Goal: Task Accomplishment & Management: Manage account settings

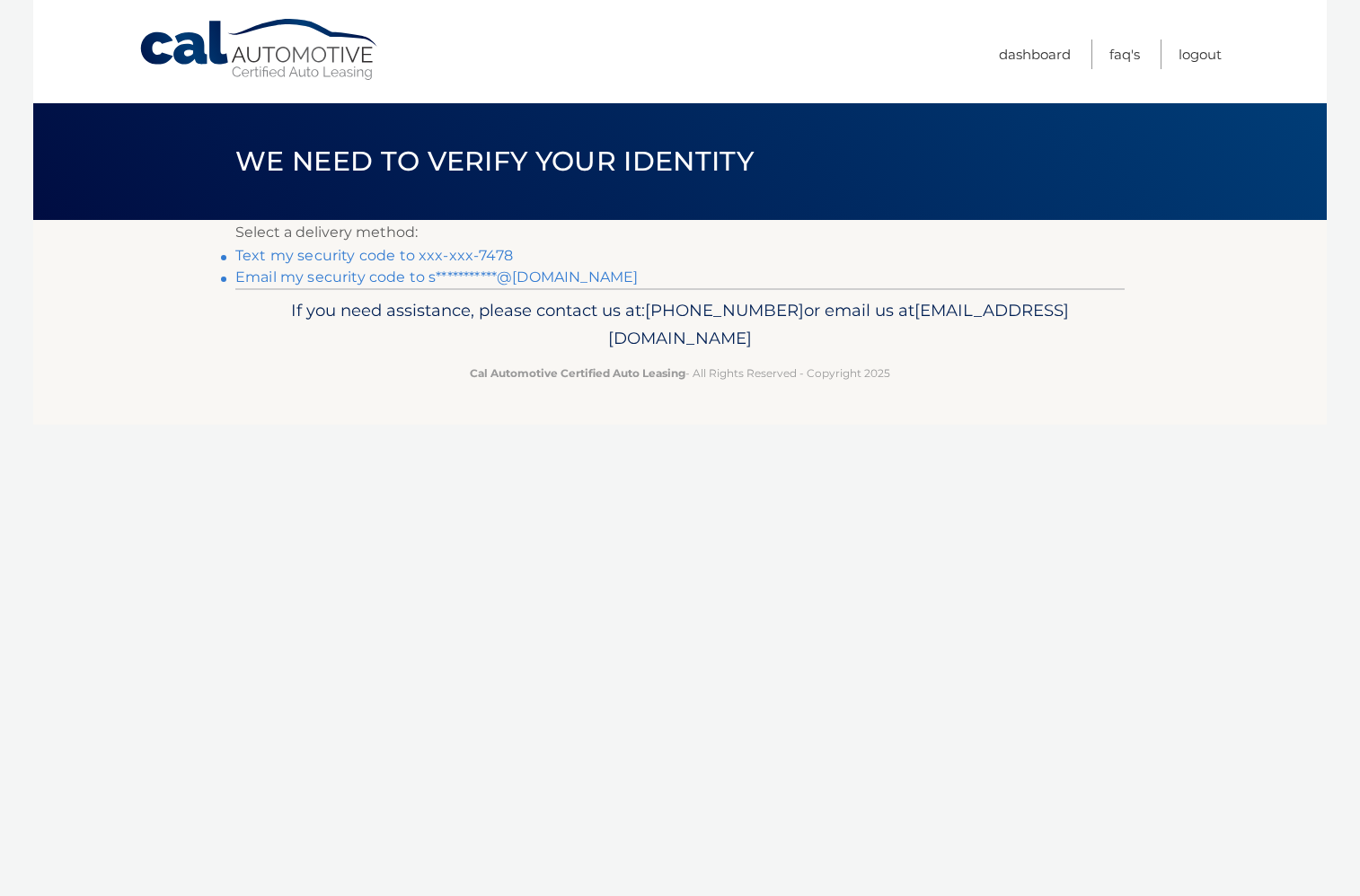
click at [440, 252] on link "Text my security code to xxx-xxx-7478" at bounding box center [374, 256] width 277 height 18
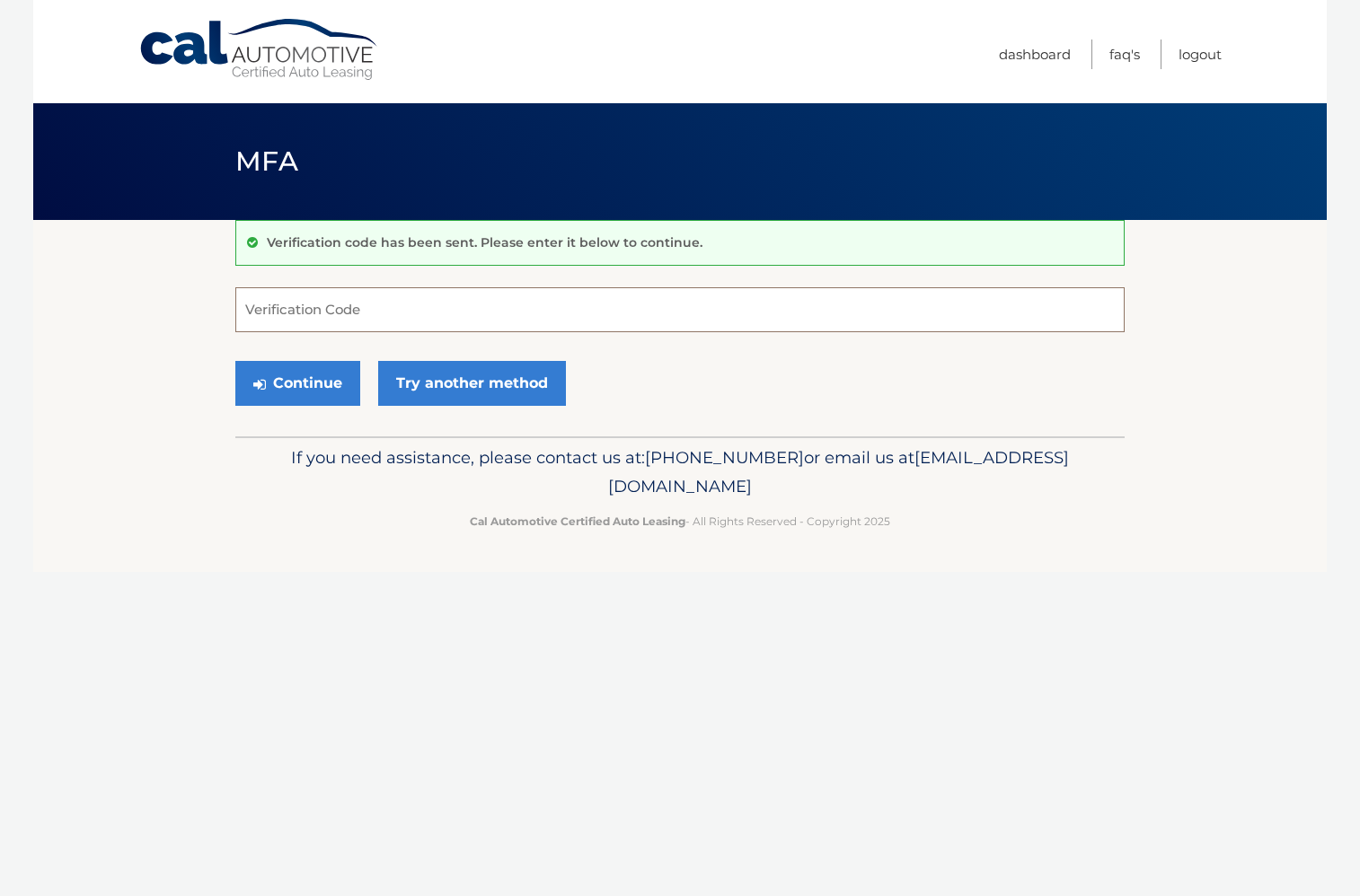
click at [354, 305] on input "Verification Code" at bounding box center [680, 309] width 889 height 45
type input "406392"
click at [235, 361] on button "Continue" at bounding box center [298, 383] width 125 height 45
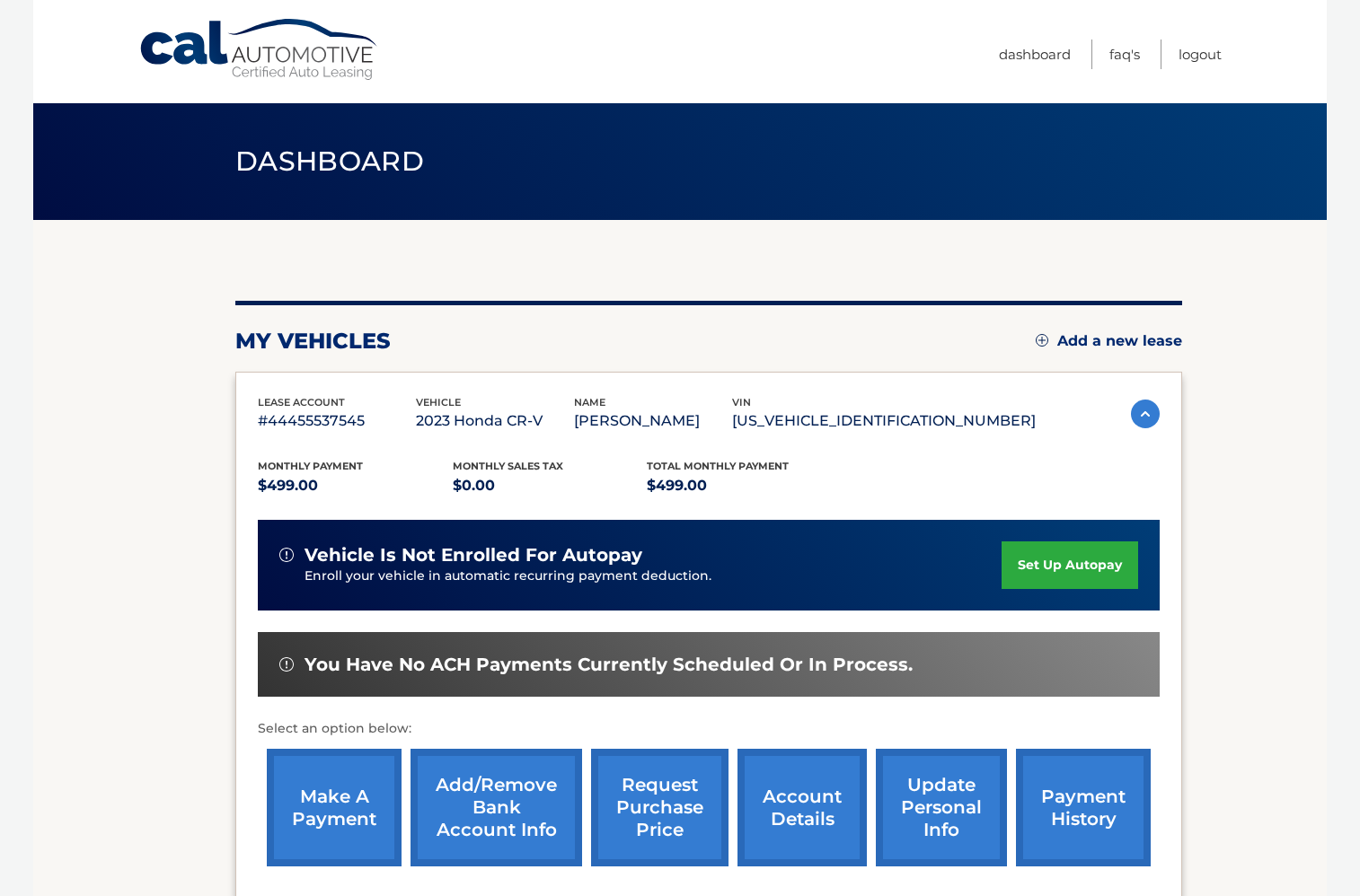
click at [358, 812] on link "make a payment" at bounding box center [334, 807] width 135 height 118
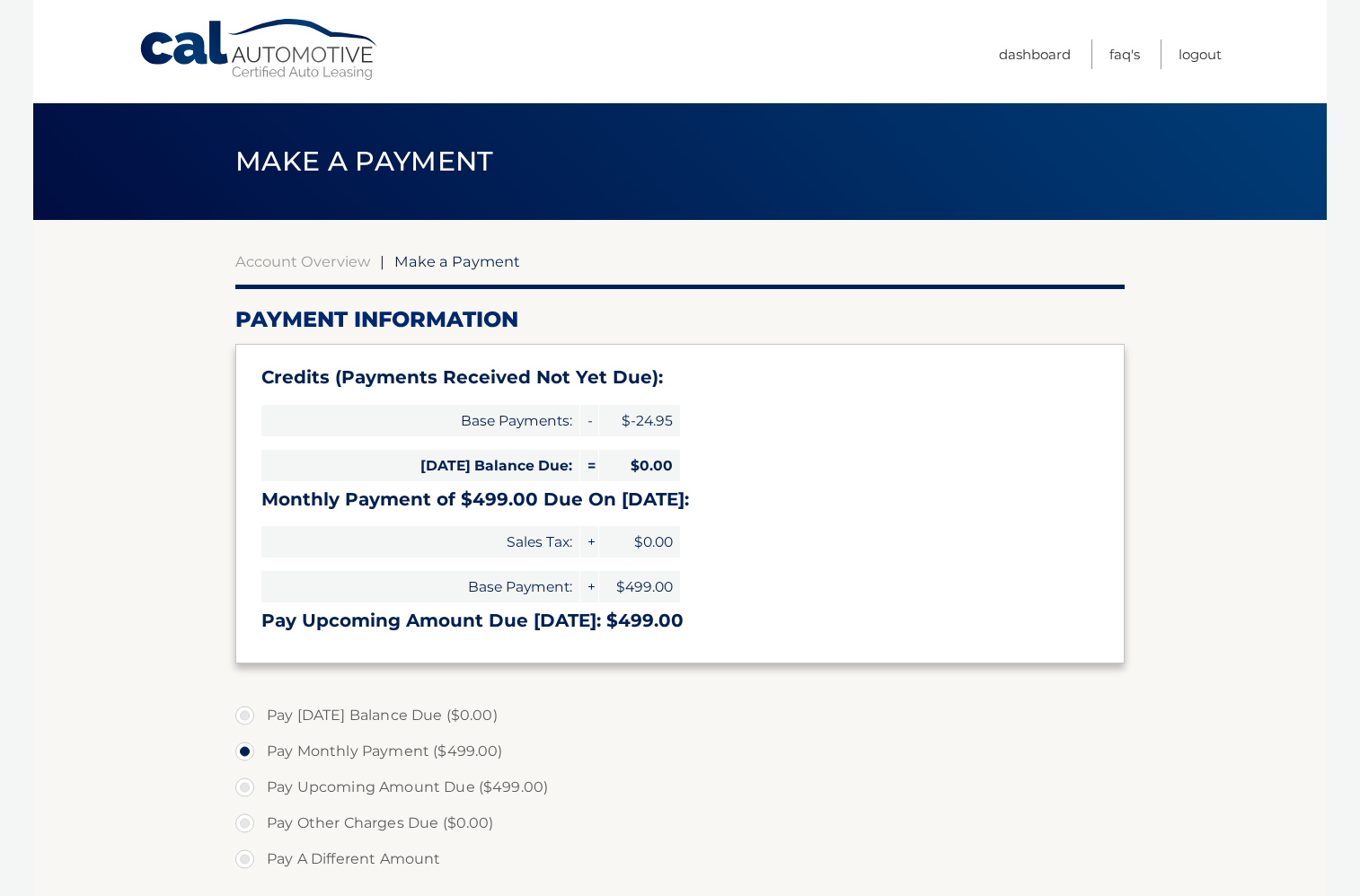
select select "OWUzYWY4ZGMtMGQ2NS00MmU5LWEzN2EtYjNhZjc4NTU3Nzdl"
click at [1031, 56] on link "Dashboard" at bounding box center [1035, 54] width 72 height 29
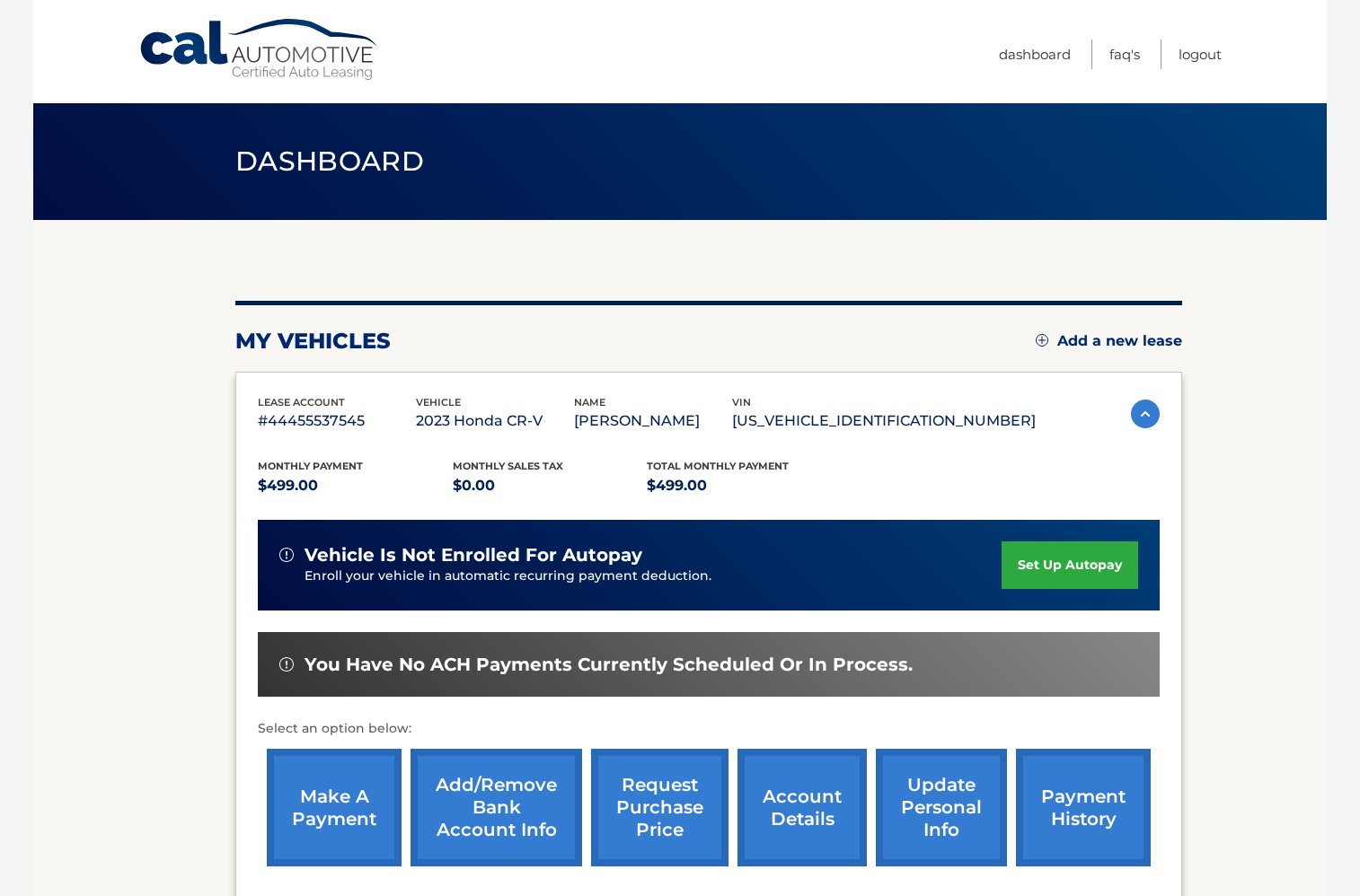
click at [1075, 811] on link "payment history" at bounding box center [1083, 807] width 135 height 118
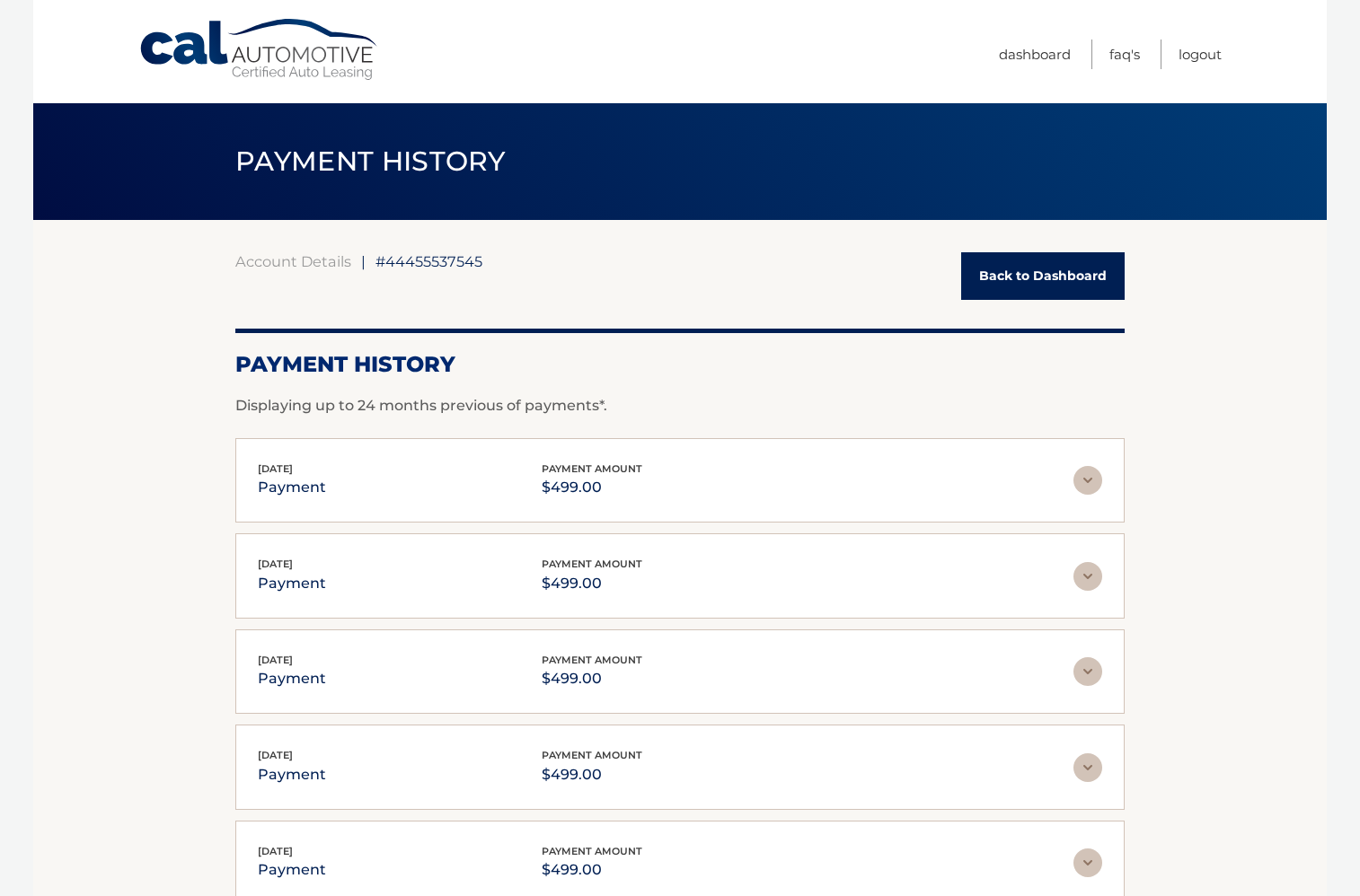
click at [1094, 480] on img at bounding box center [1088, 481] width 29 height 29
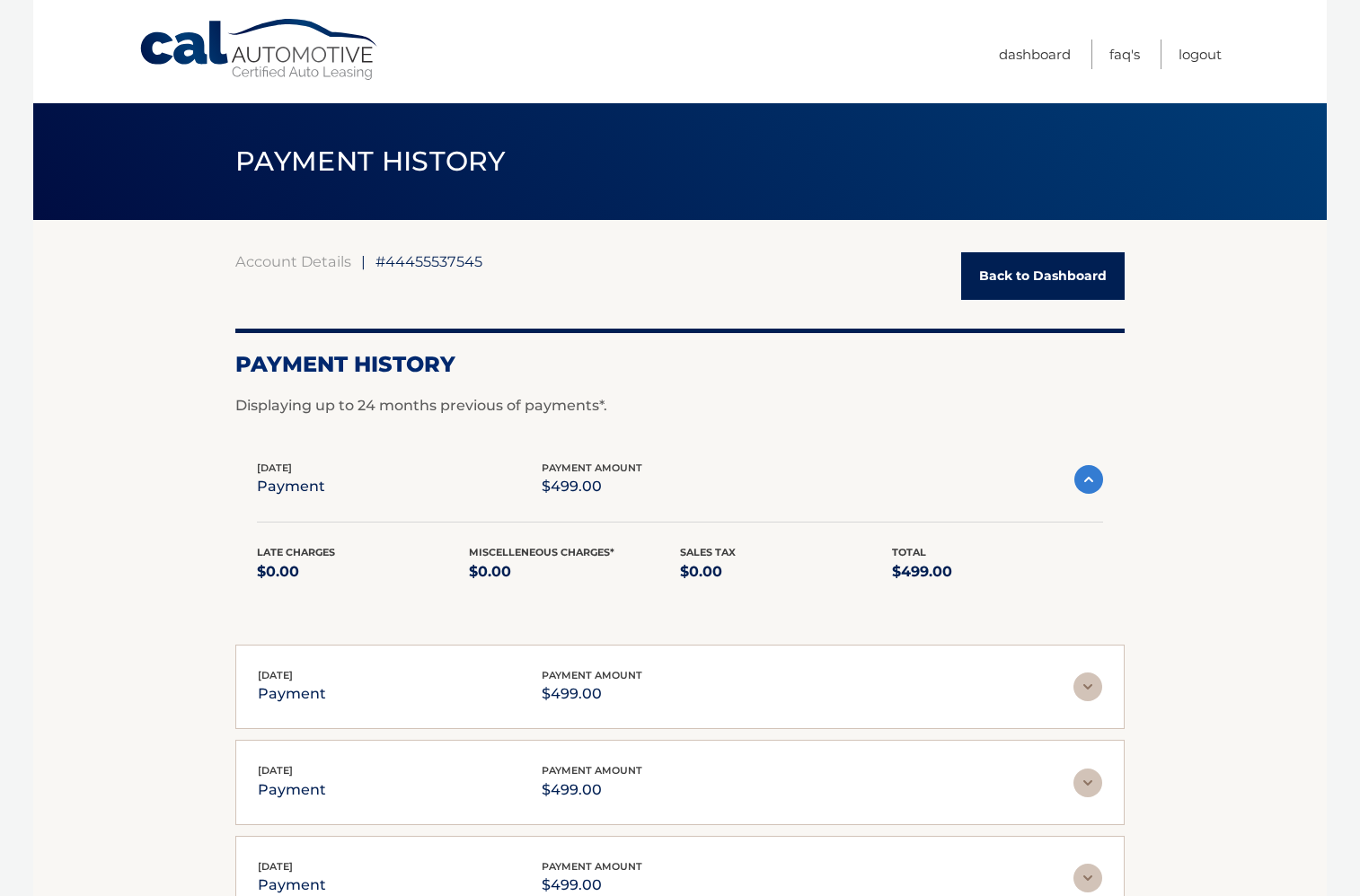
click at [1091, 484] on img at bounding box center [1089, 480] width 29 height 29
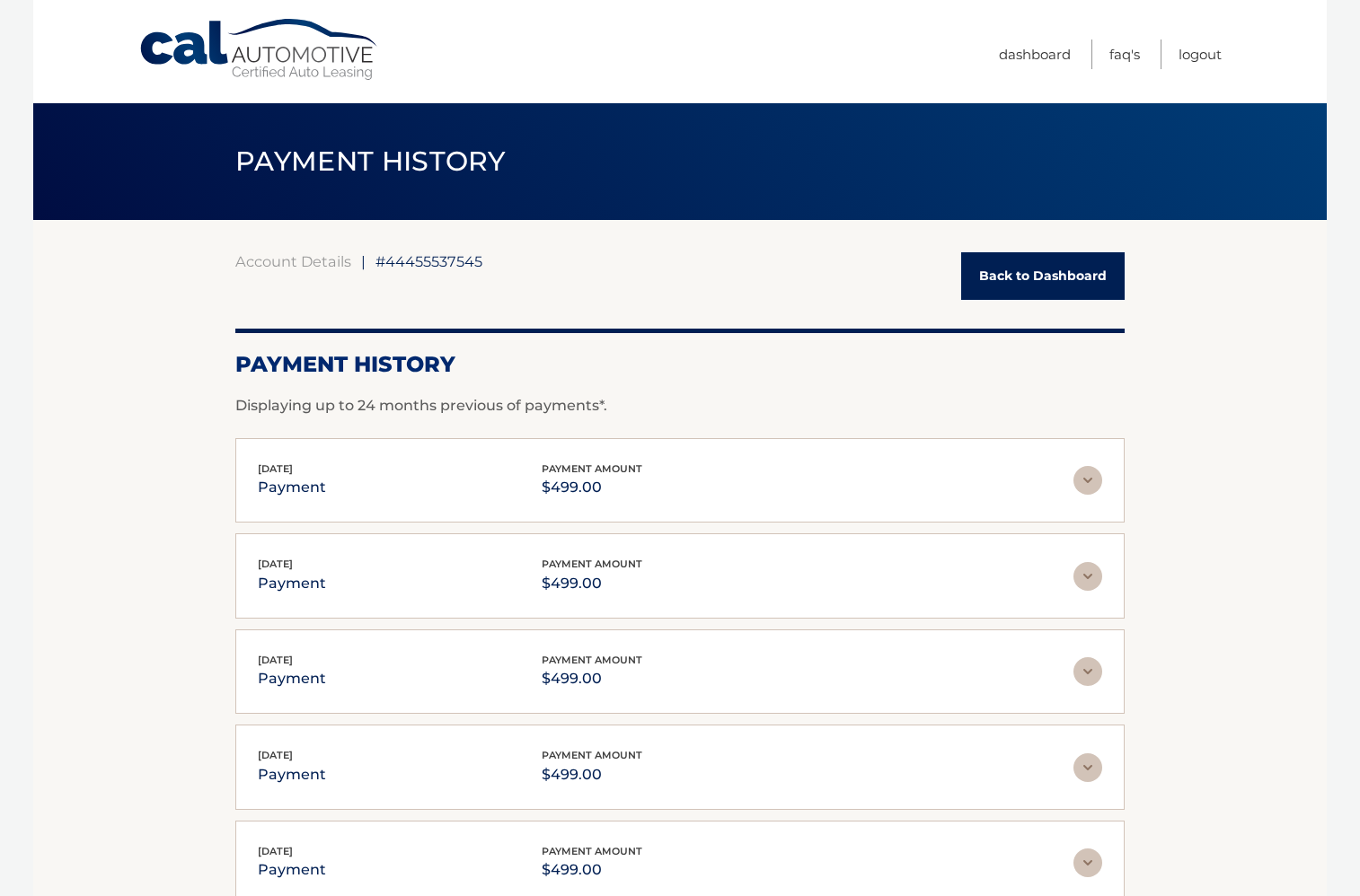
click at [1042, 289] on link "Back to Dashboard" at bounding box center [1043, 275] width 163 height 48
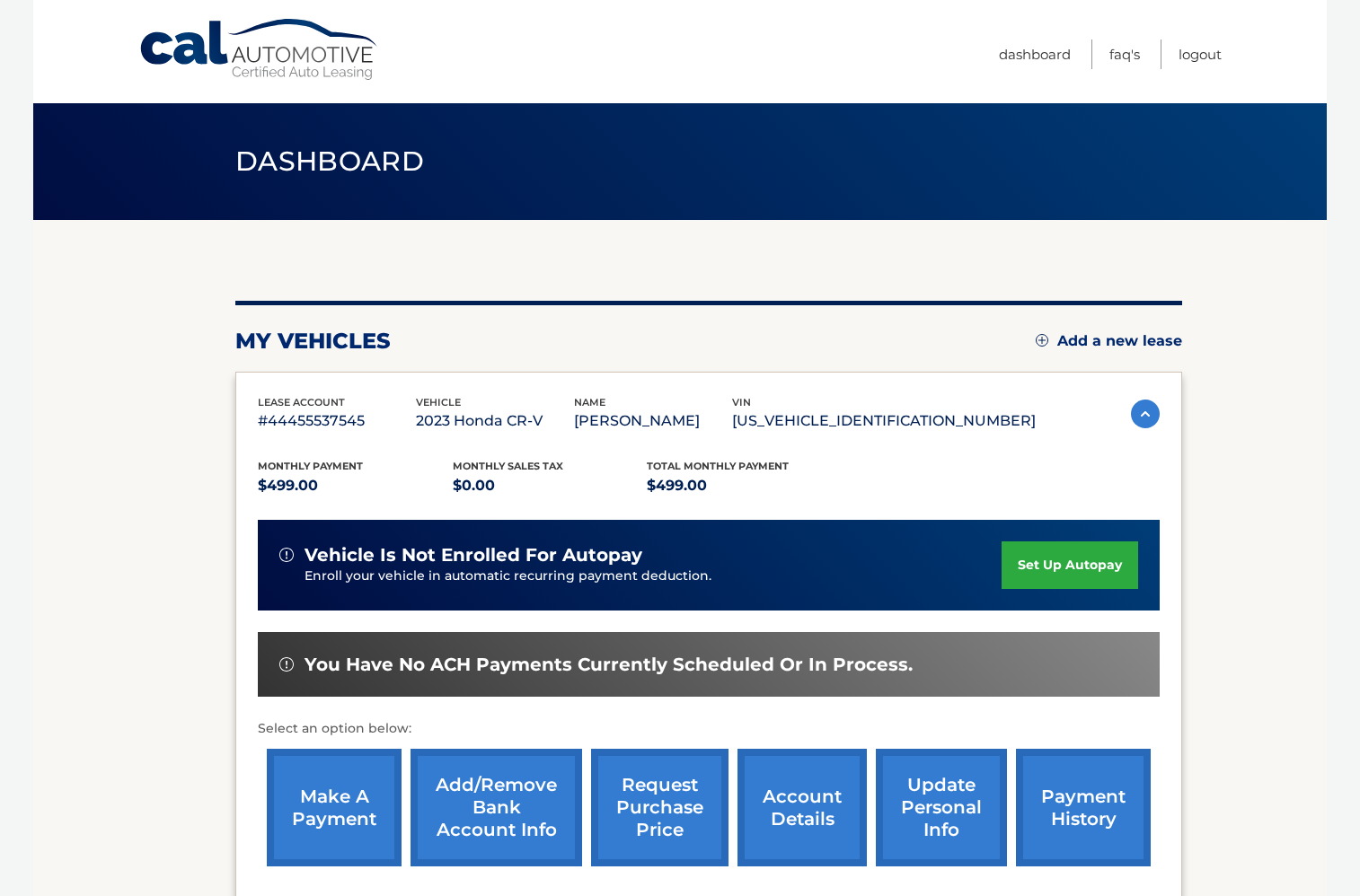
click at [799, 825] on link "account details" at bounding box center [802, 807] width 129 height 118
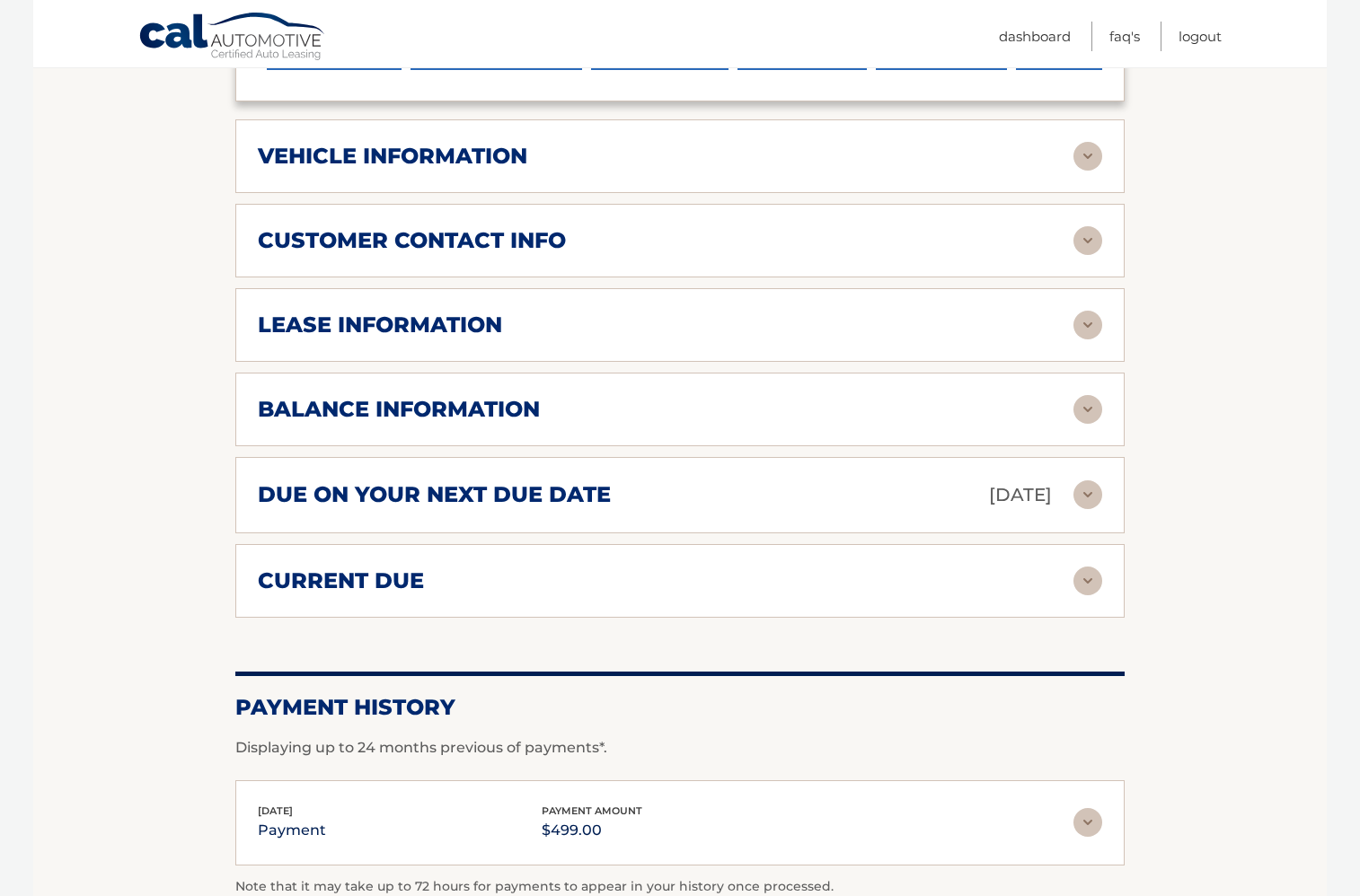
scroll to position [728, 0]
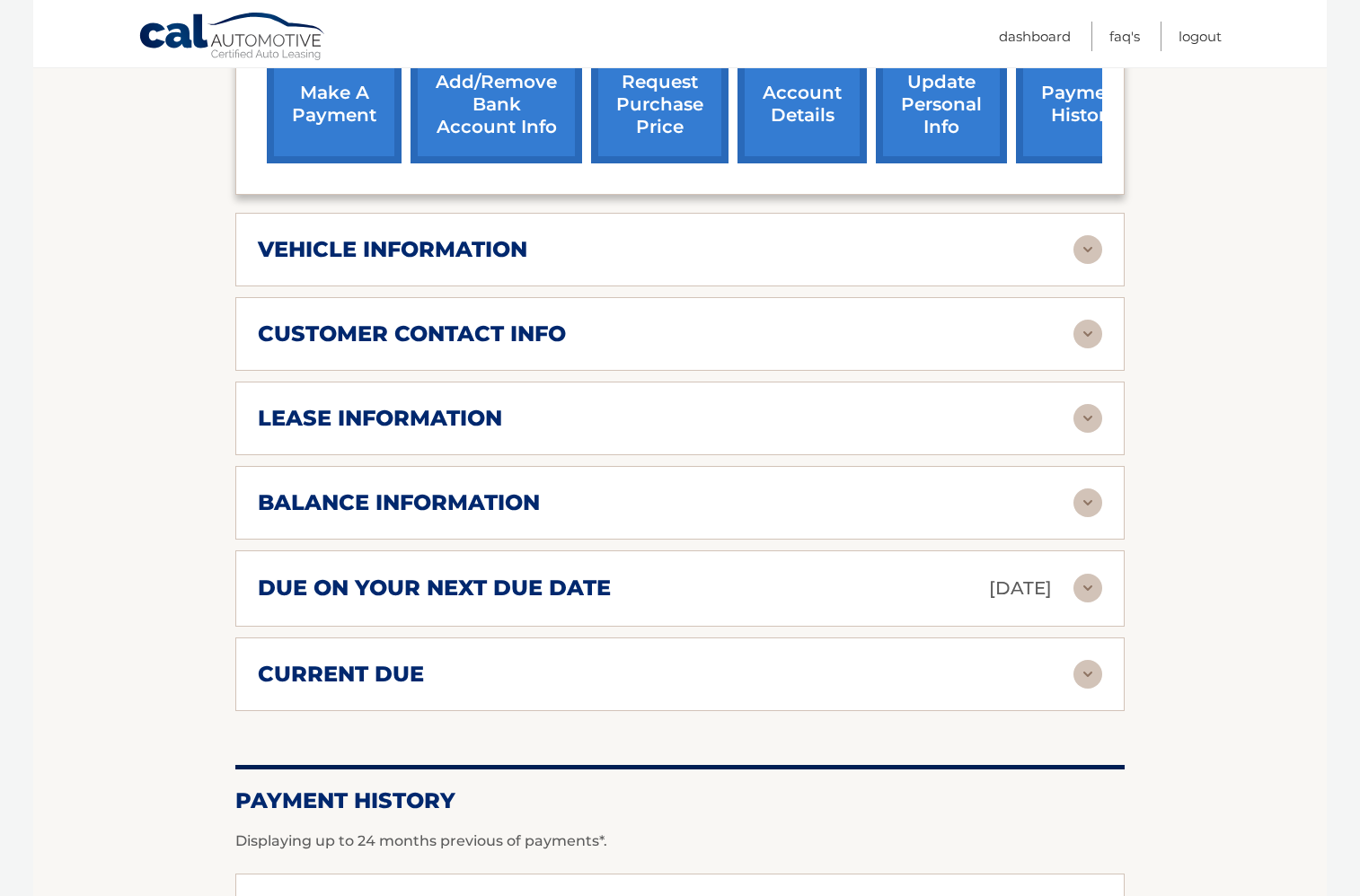
click at [1084, 514] on img at bounding box center [1088, 503] width 29 height 29
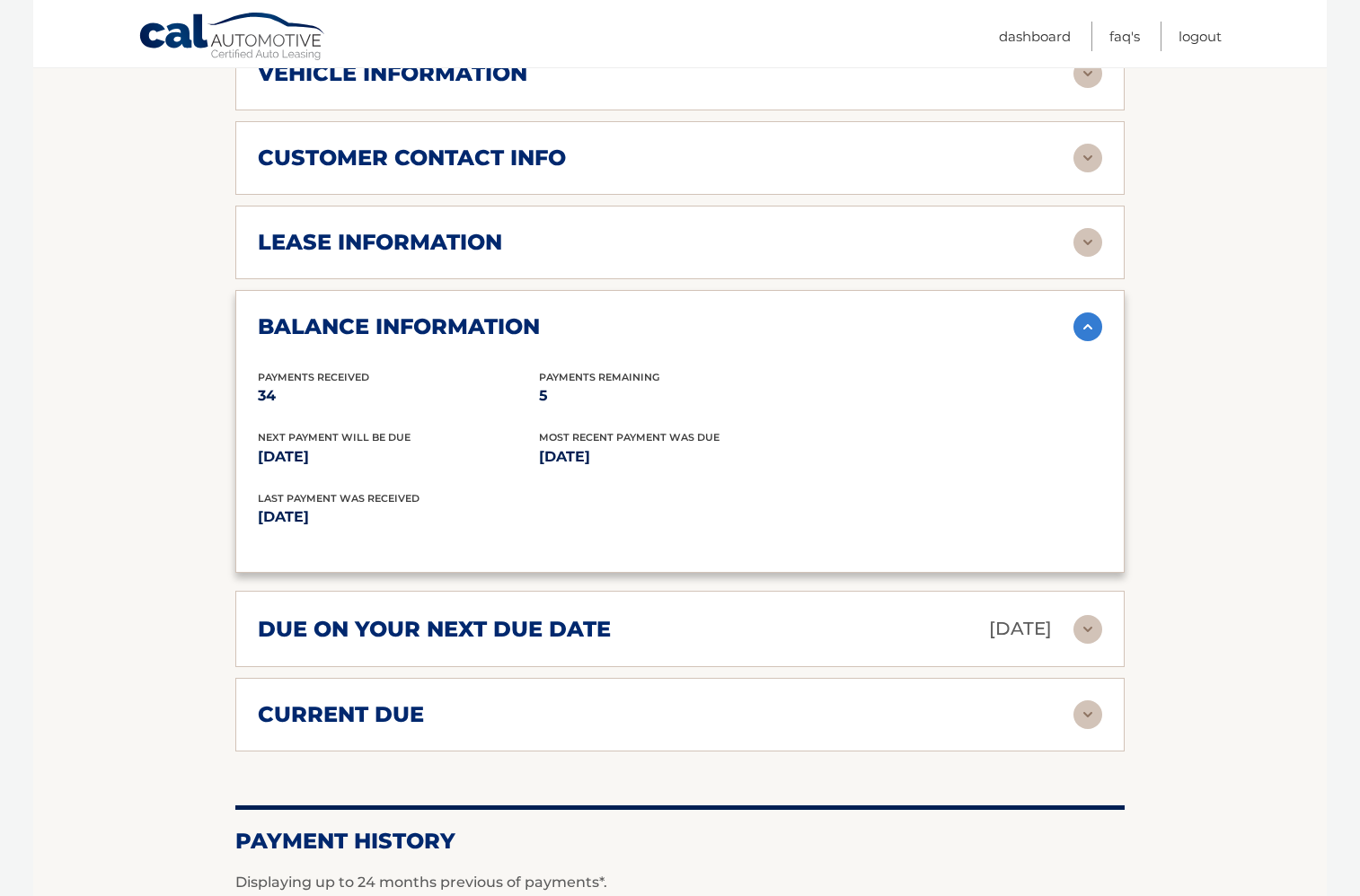
scroll to position [1083, 0]
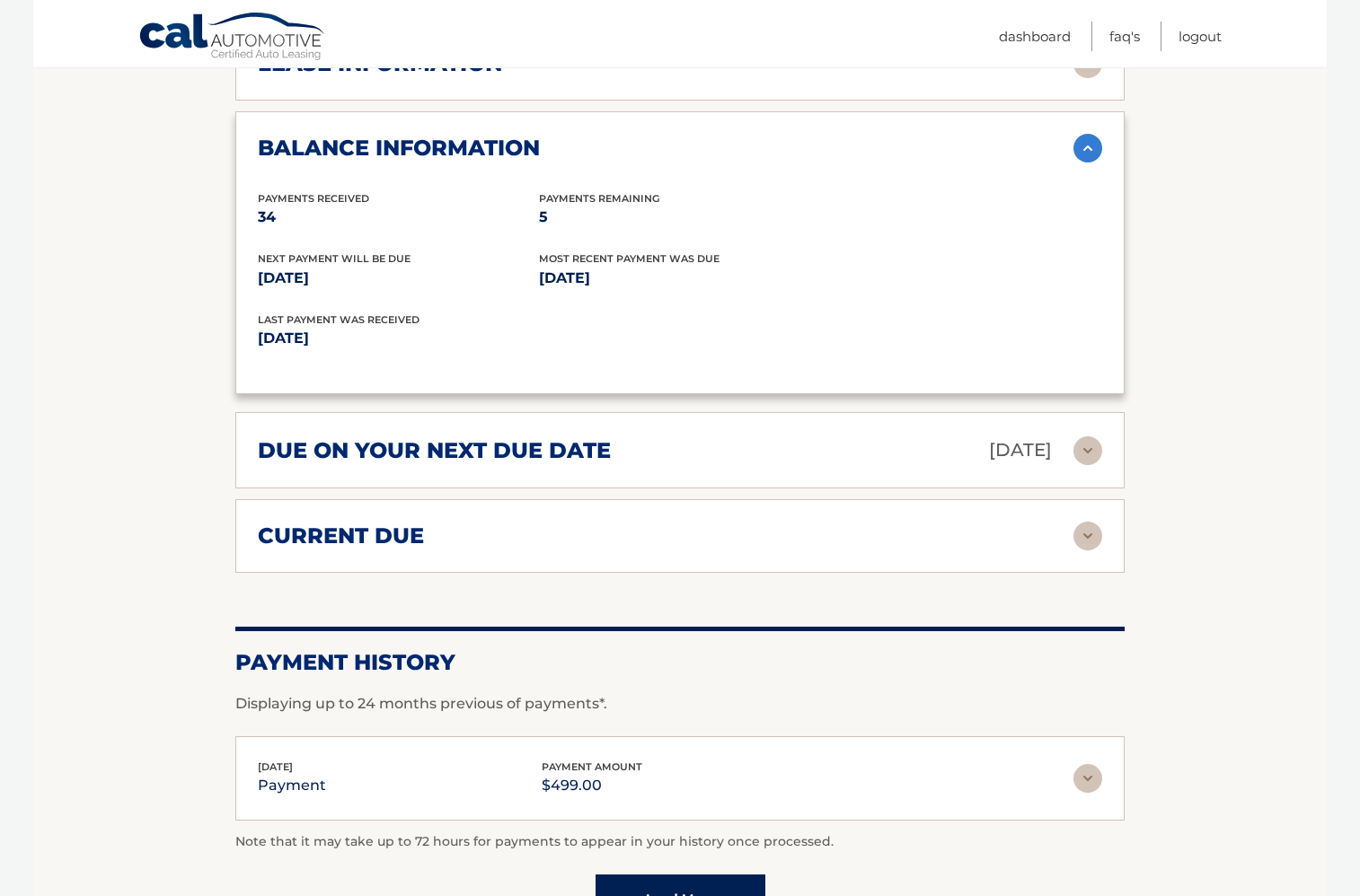
click at [1080, 535] on img at bounding box center [1088, 536] width 29 height 29
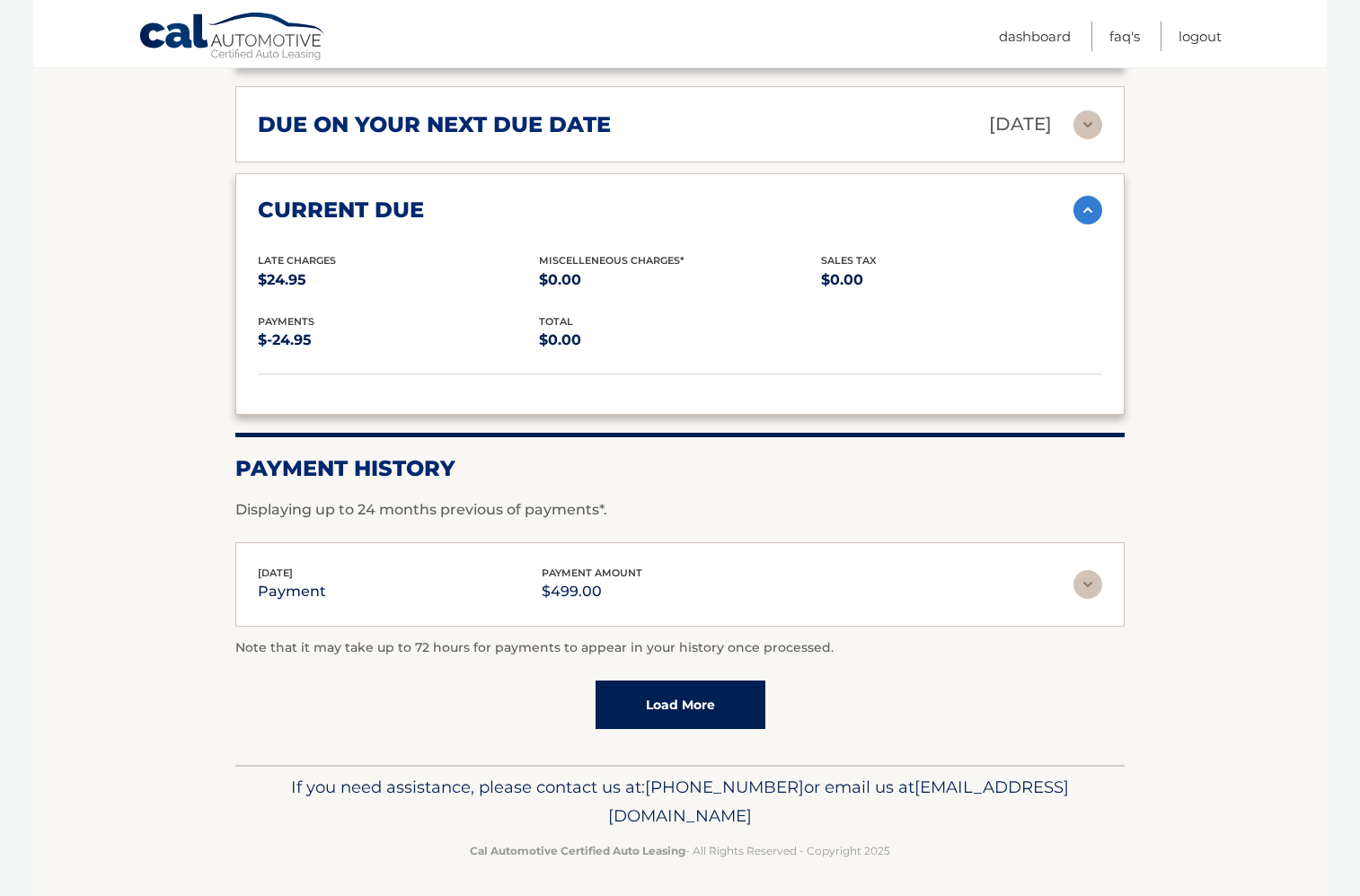
scroll to position [1411, 0]
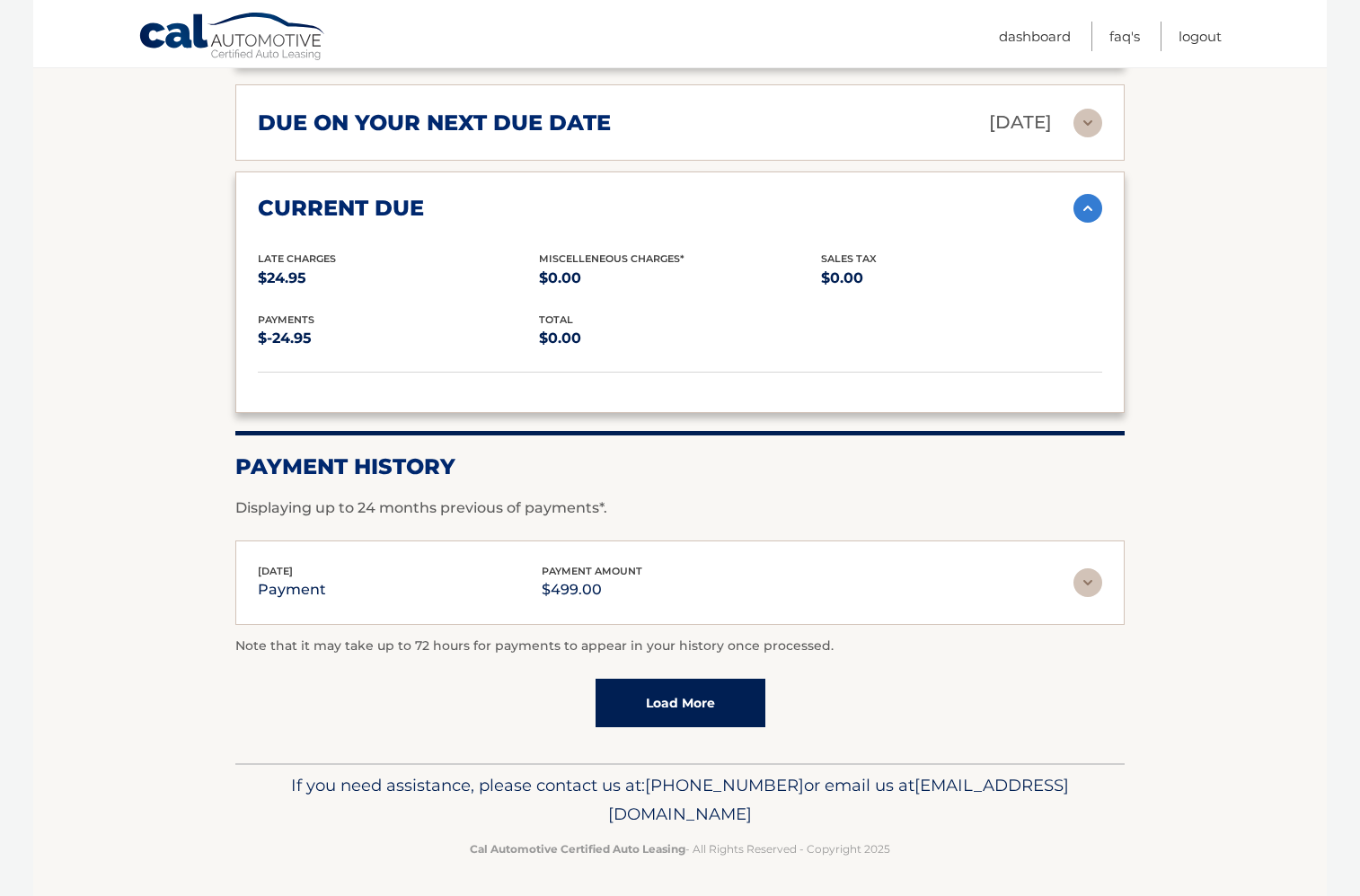
click at [673, 709] on link "Load More" at bounding box center [680, 703] width 170 height 49
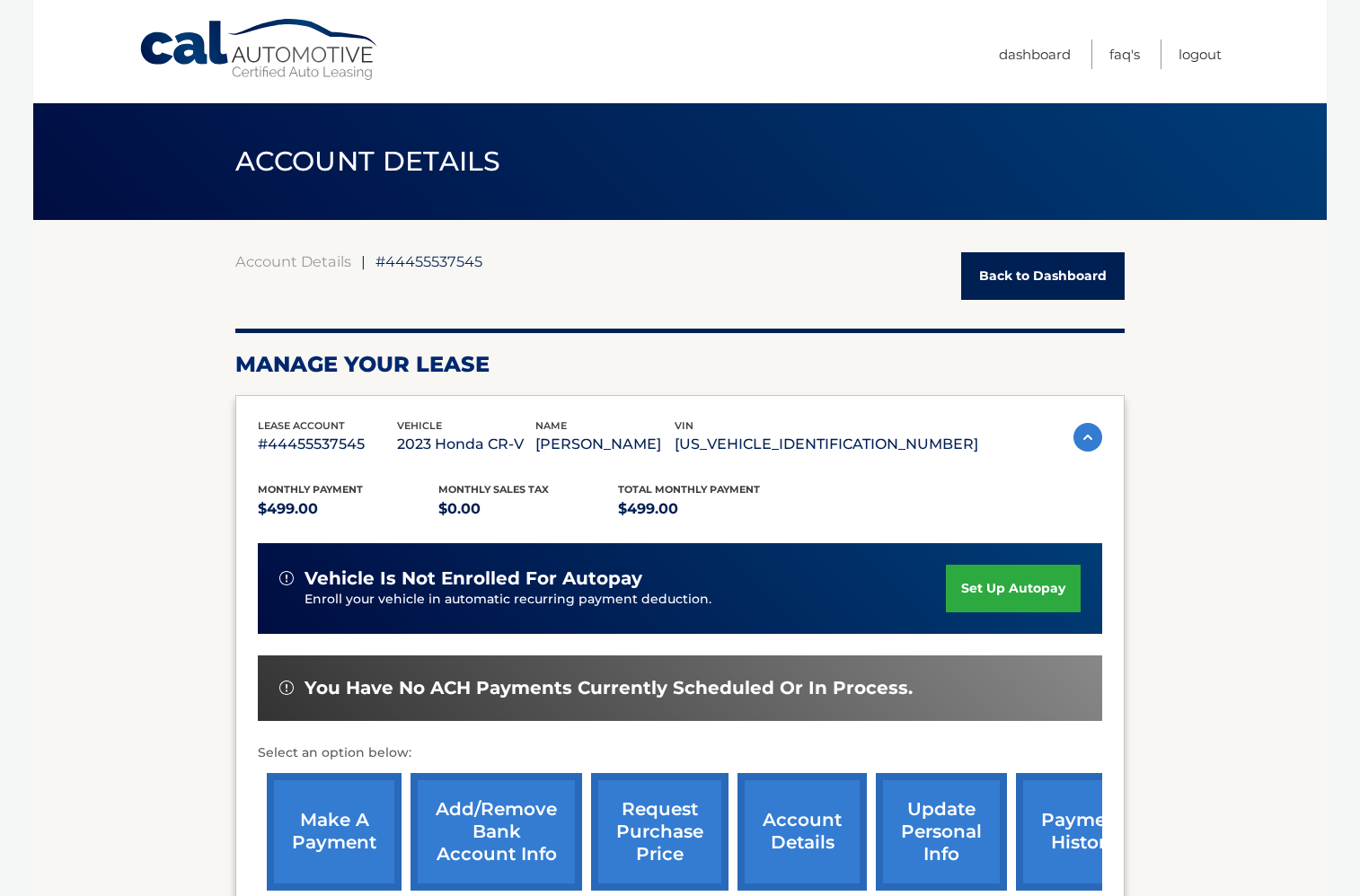
scroll to position [382, 0]
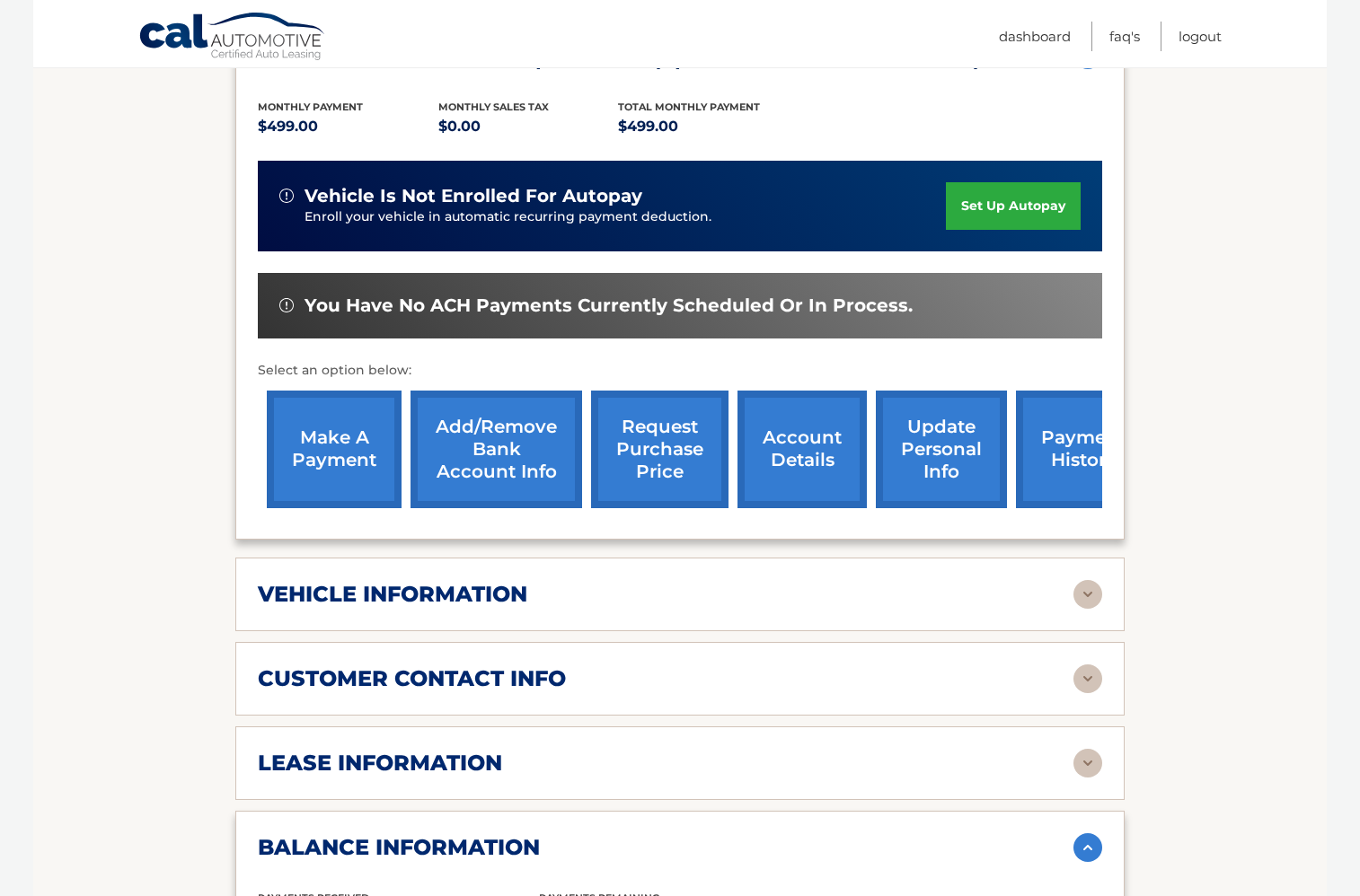
click at [1082, 590] on img at bounding box center [1088, 594] width 29 height 29
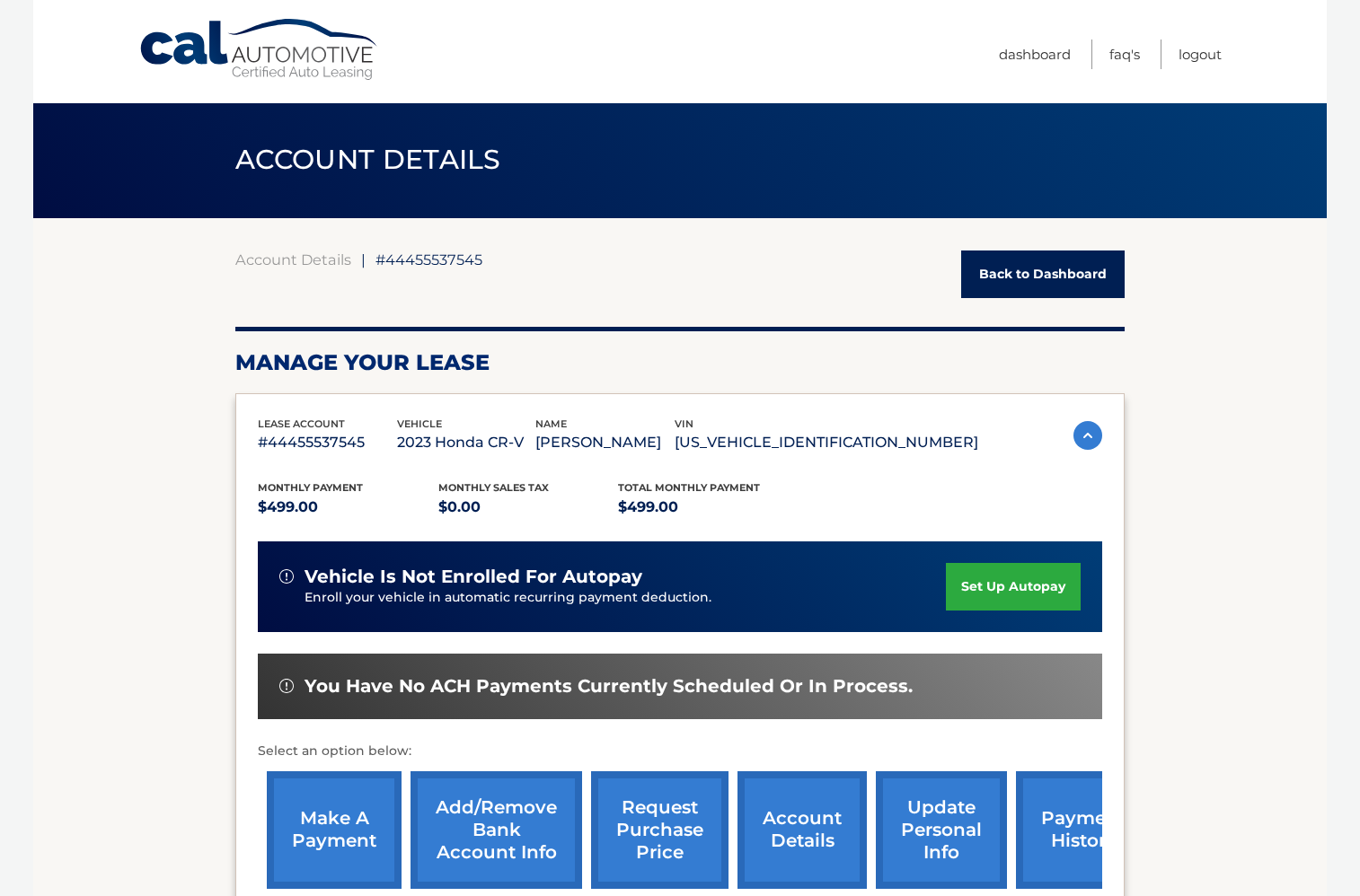
scroll to position [0, 0]
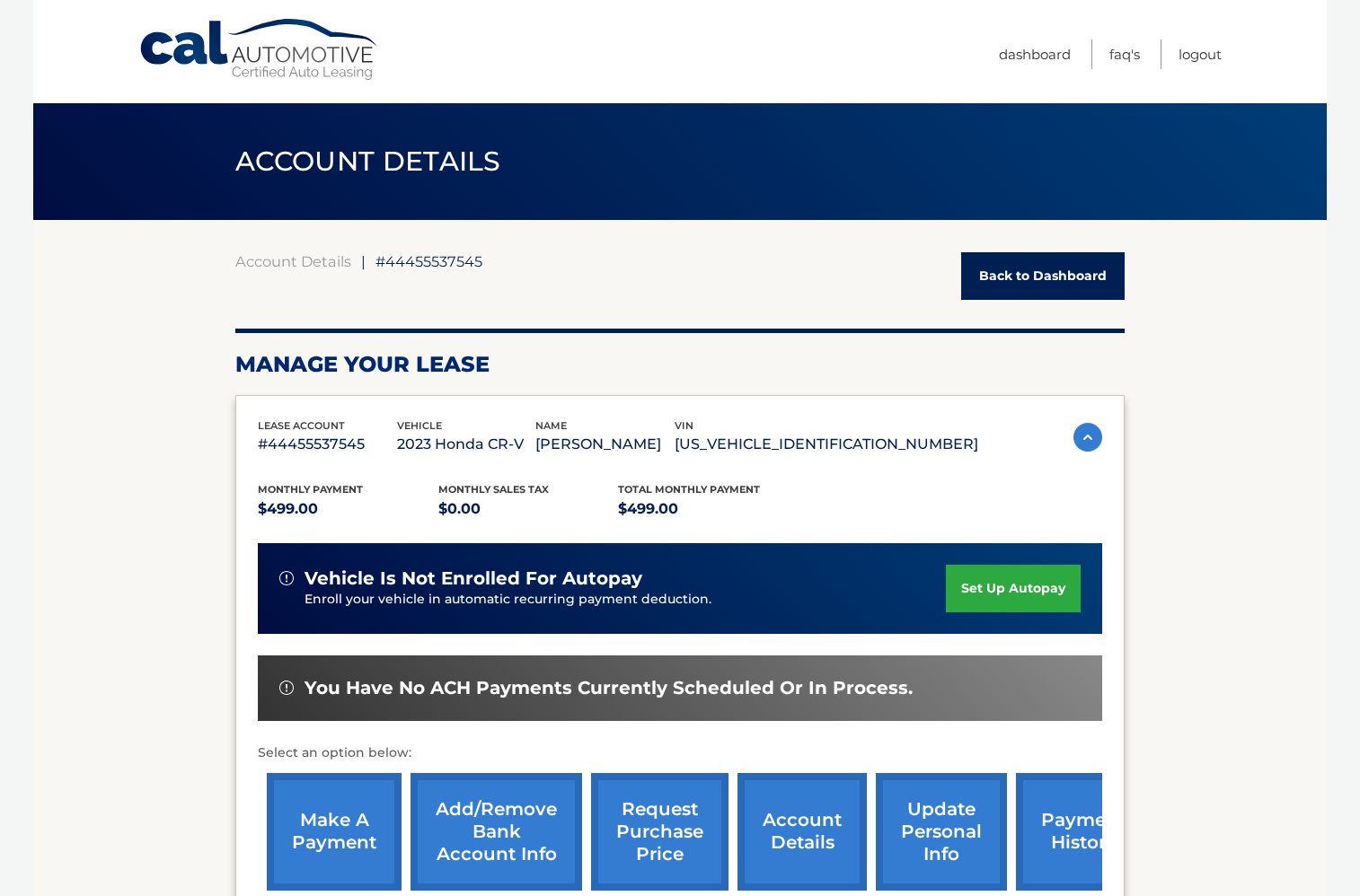
click at [984, 292] on link "Back to Dashboard" at bounding box center [1043, 275] width 163 height 48
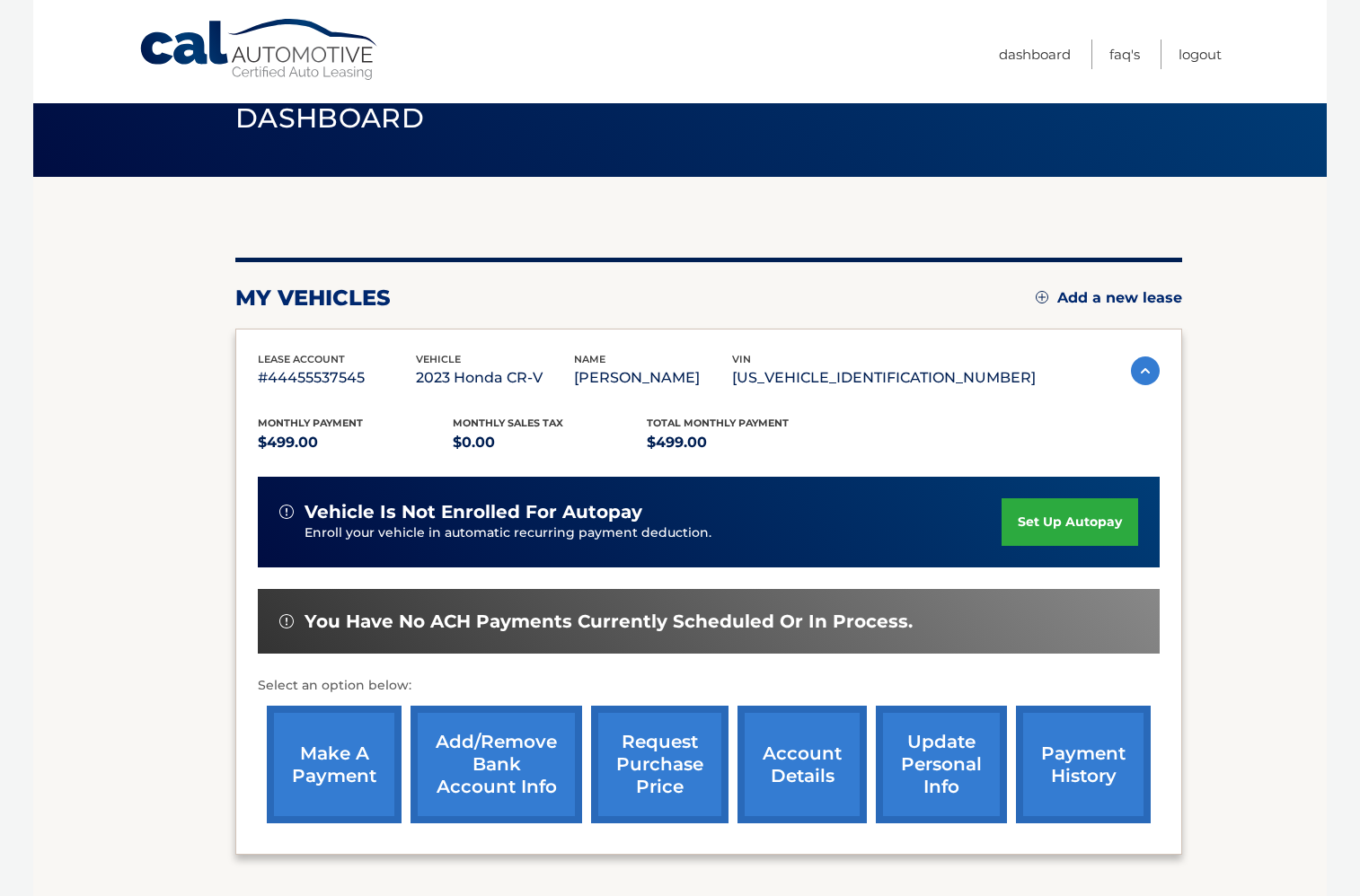
scroll to position [145, 0]
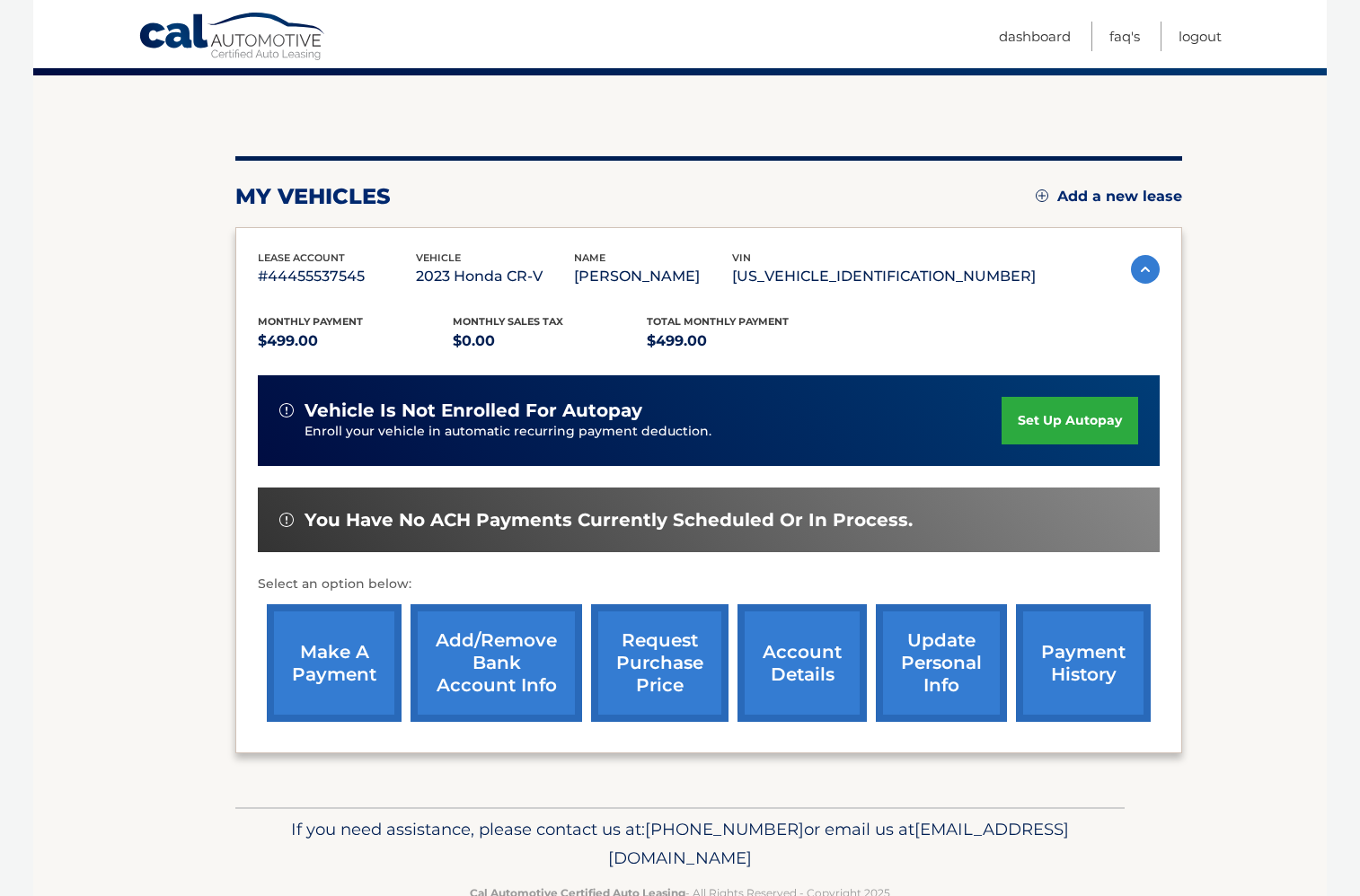
click at [1021, 680] on link "payment history" at bounding box center [1083, 663] width 135 height 118
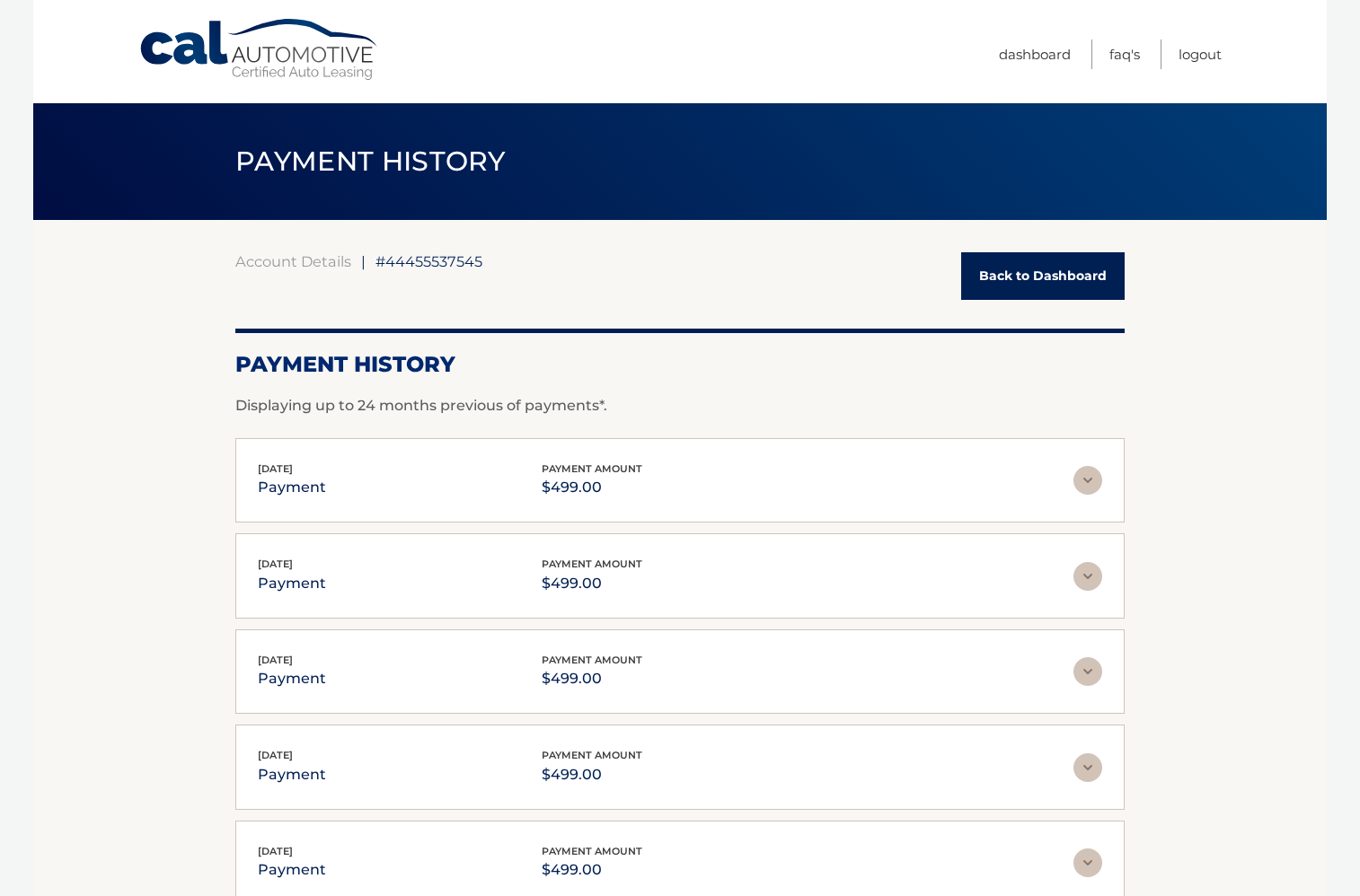
click at [1088, 485] on img at bounding box center [1088, 481] width 29 height 29
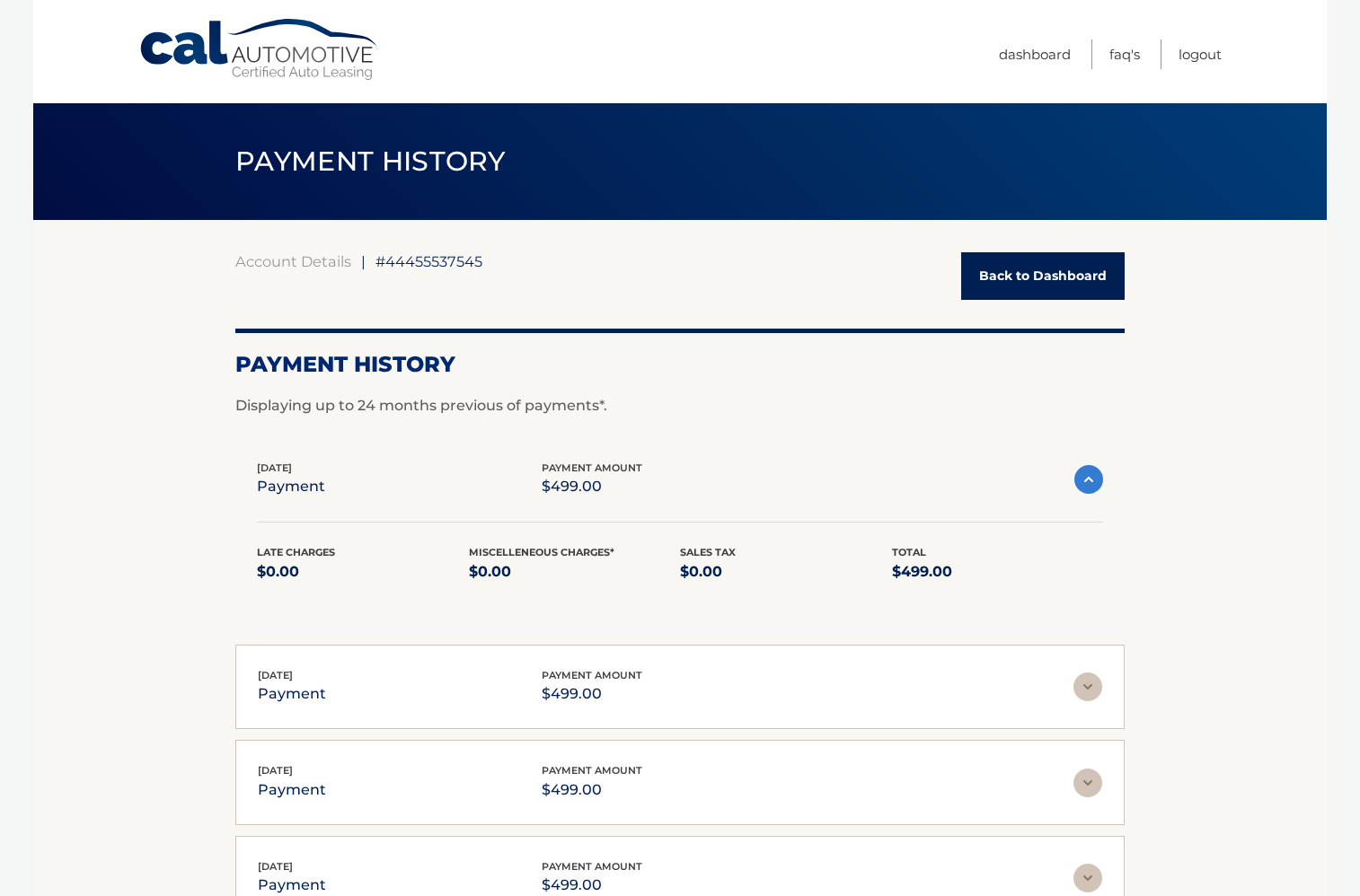
click at [1089, 486] on img at bounding box center [1089, 480] width 29 height 29
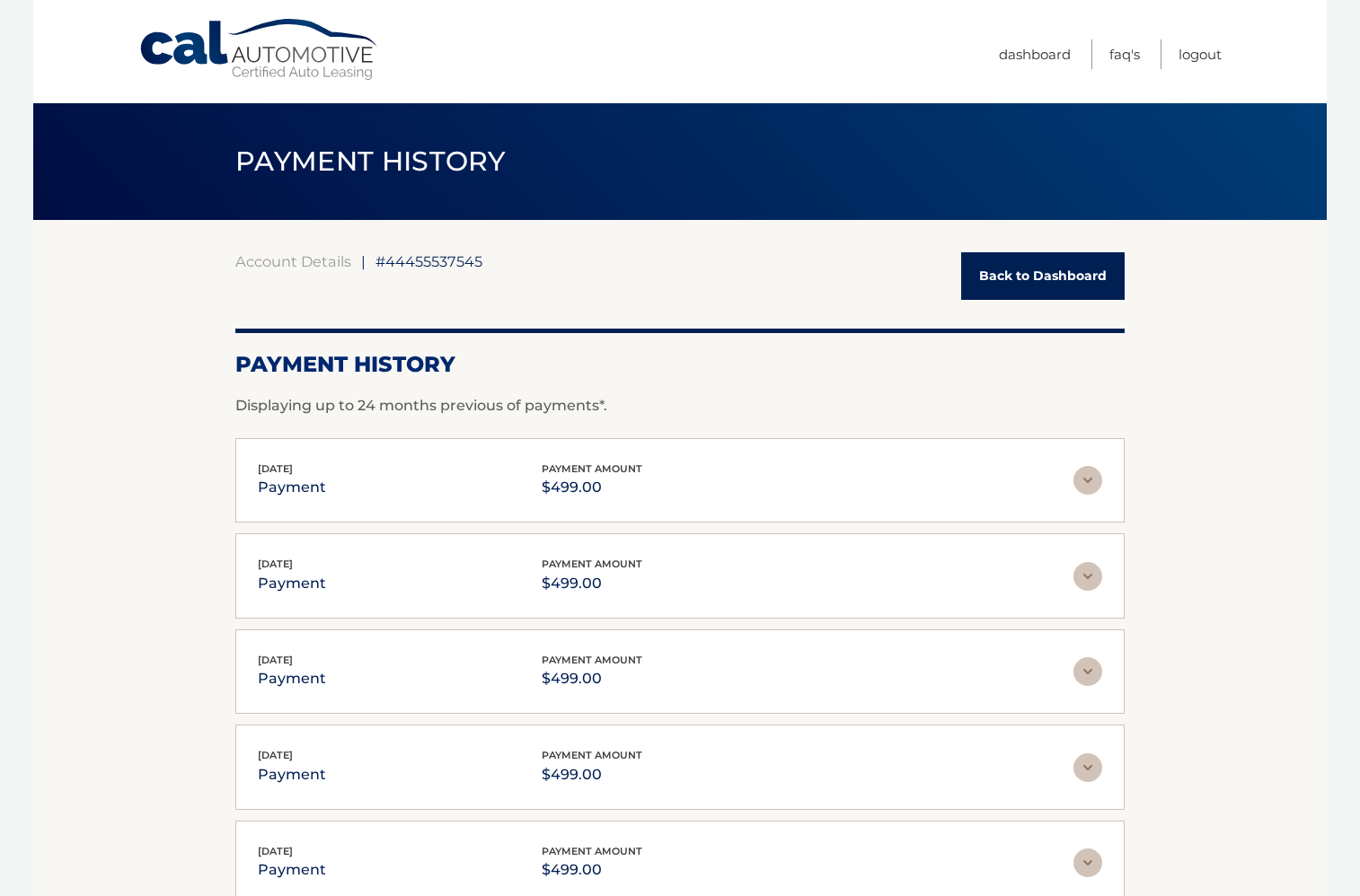
click at [1042, 264] on link "Back to Dashboard" at bounding box center [1043, 275] width 163 height 48
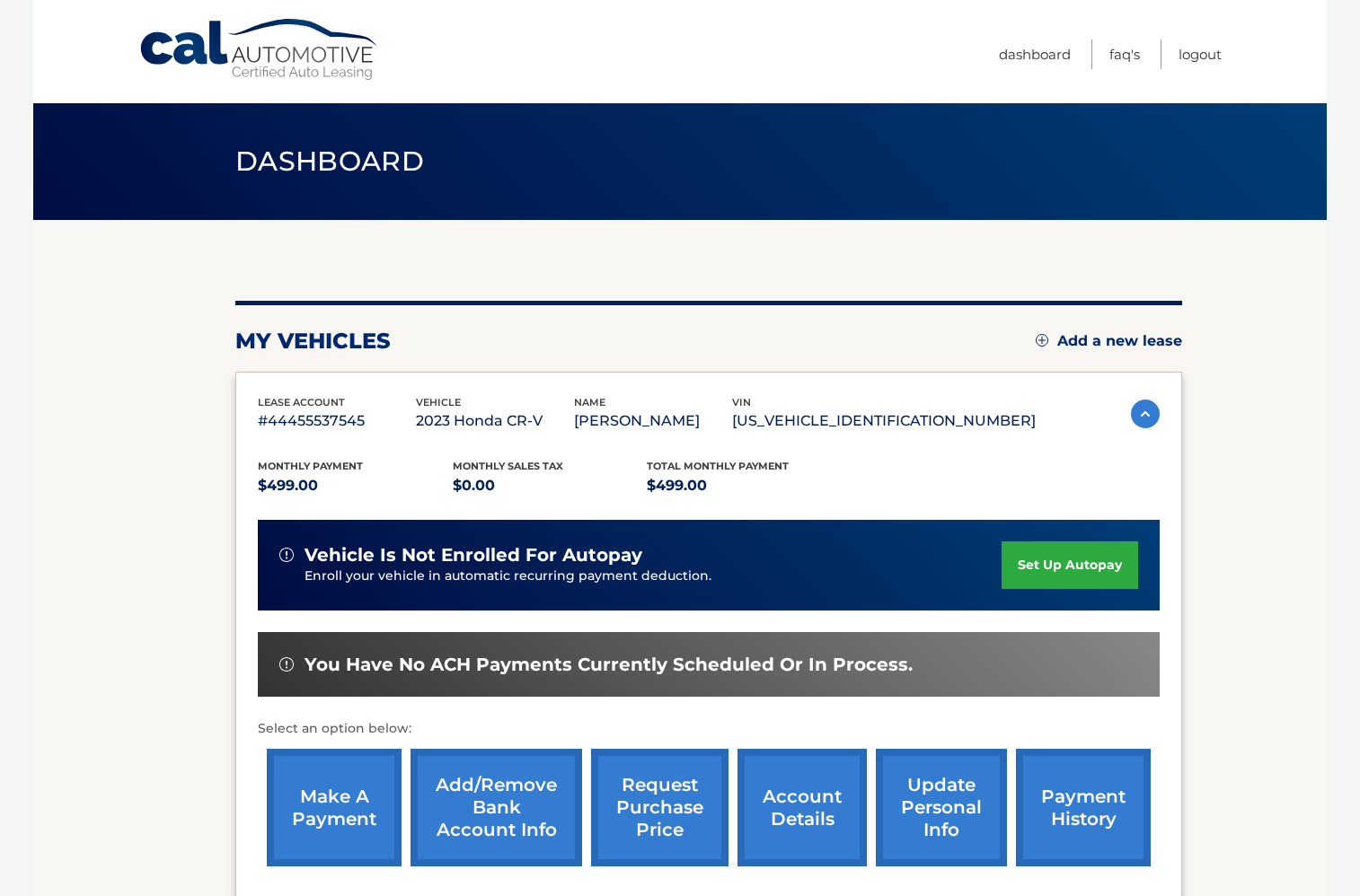
click at [810, 818] on link "account details" at bounding box center [802, 807] width 129 height 118
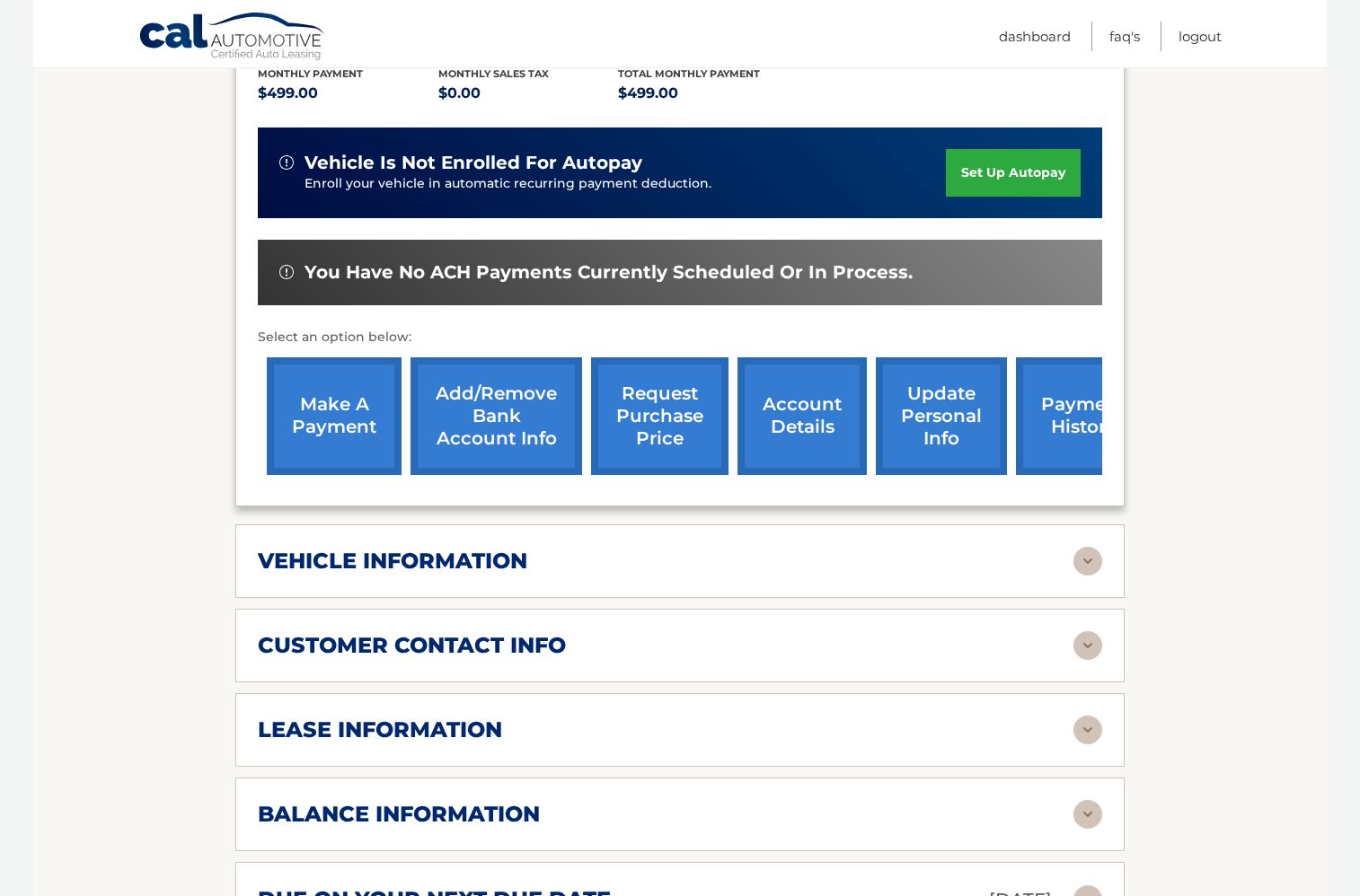
scroll to position [511, 0]
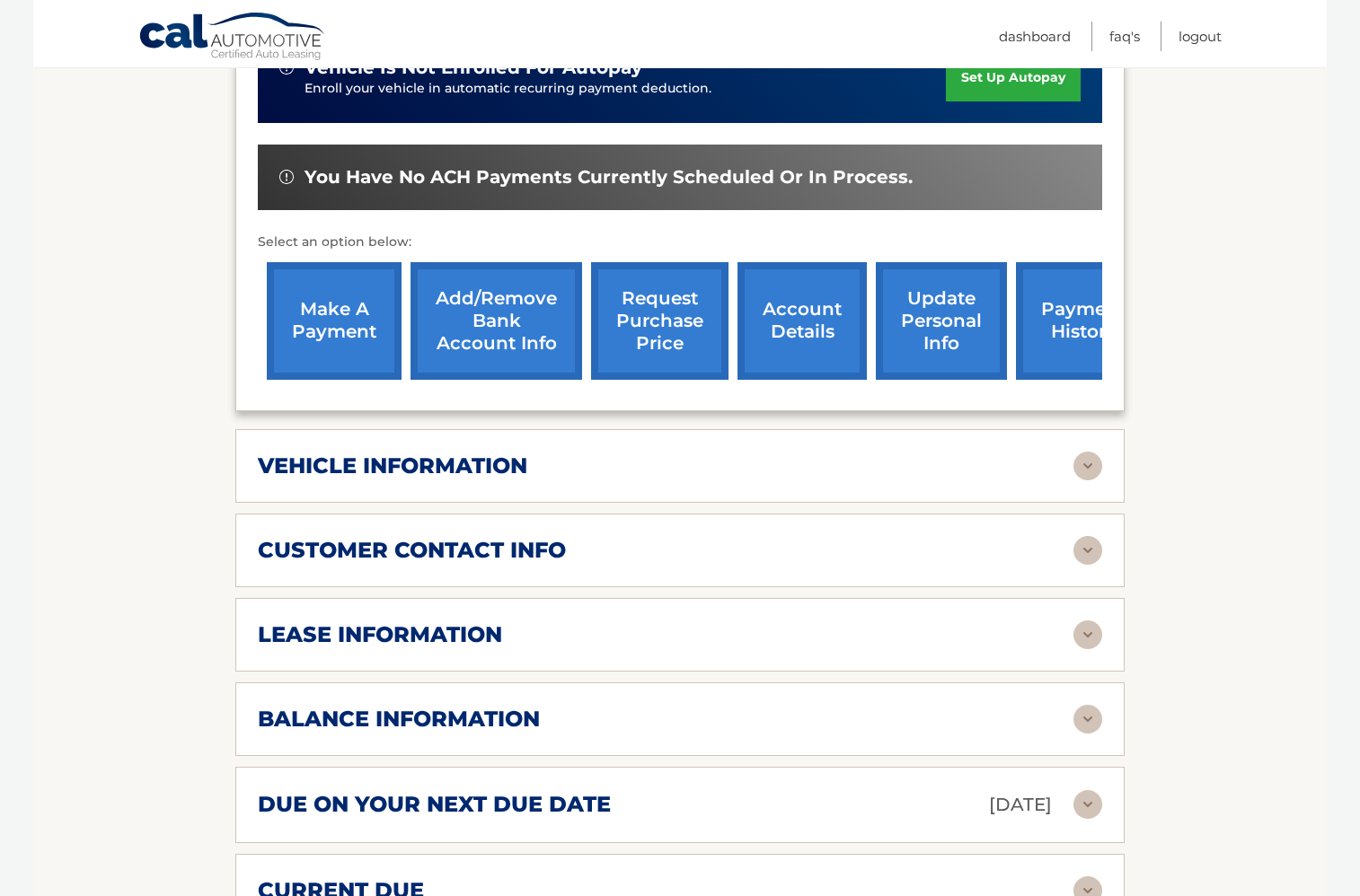
click at [1075, 712] on img at bounding box center [1088, 720] width 29 height 29
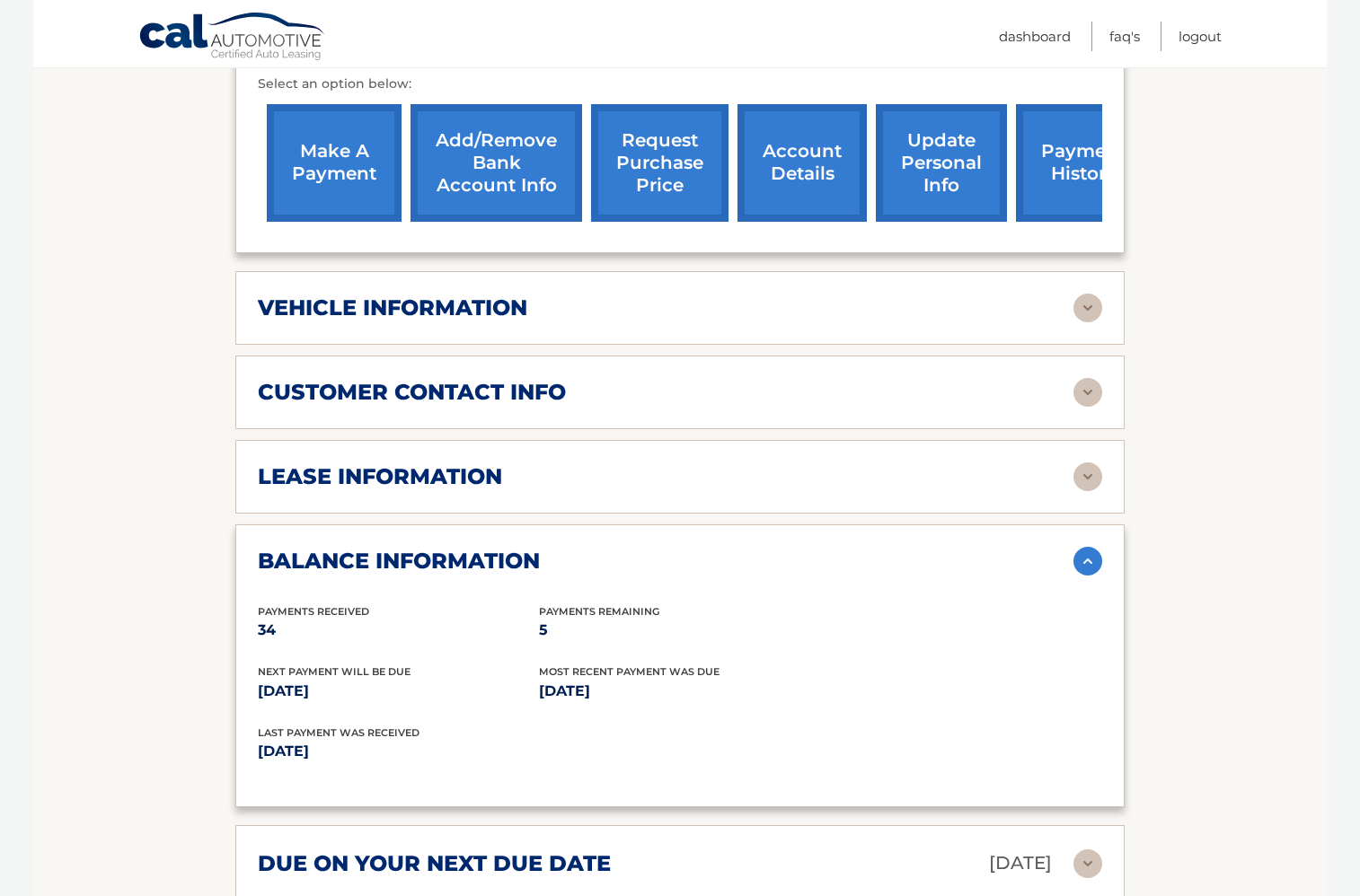
scroll to position [1056, 0]
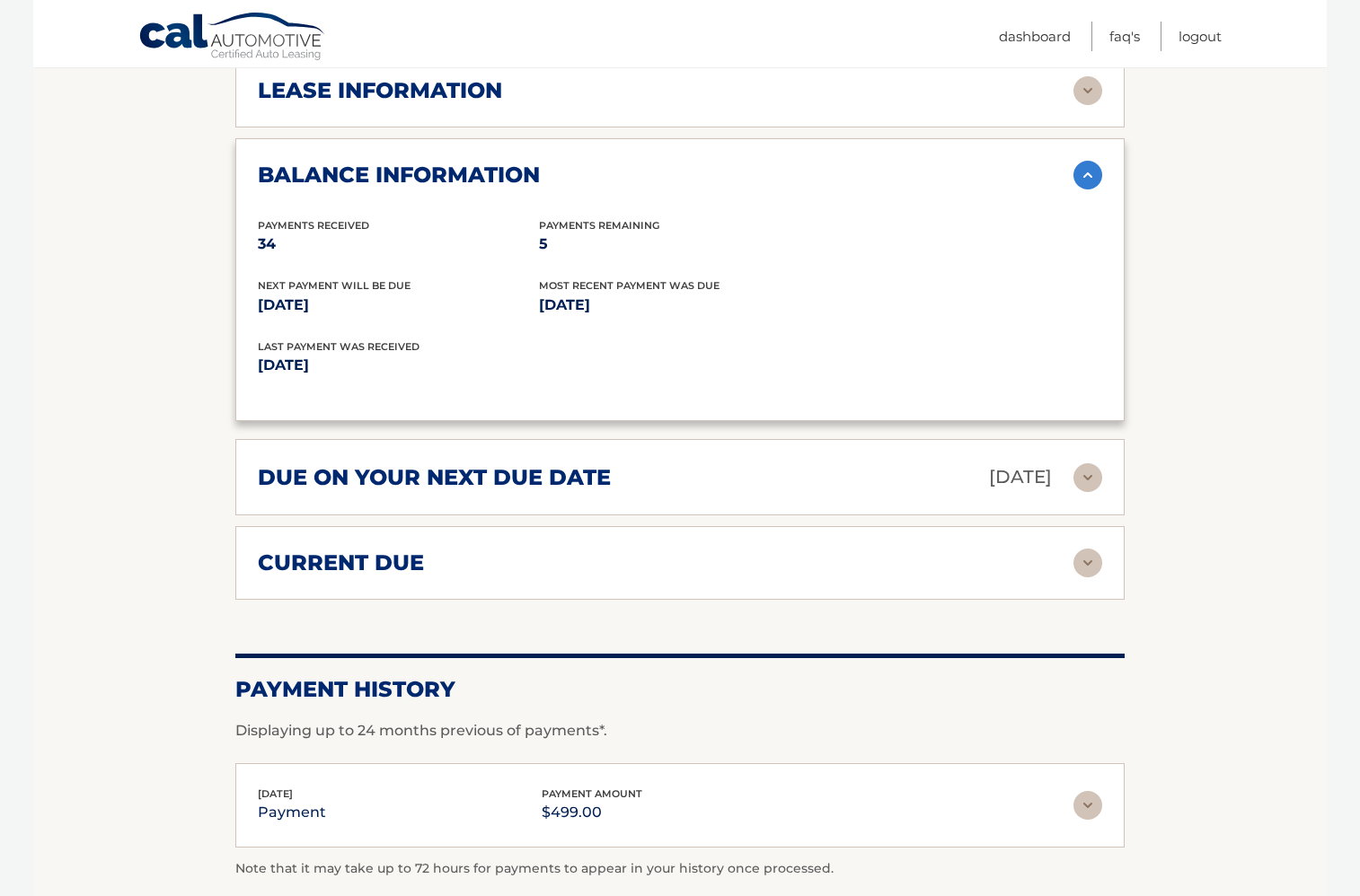
click at [1082, 566] on img at bounding box center [1088, 563] width 29 height 29
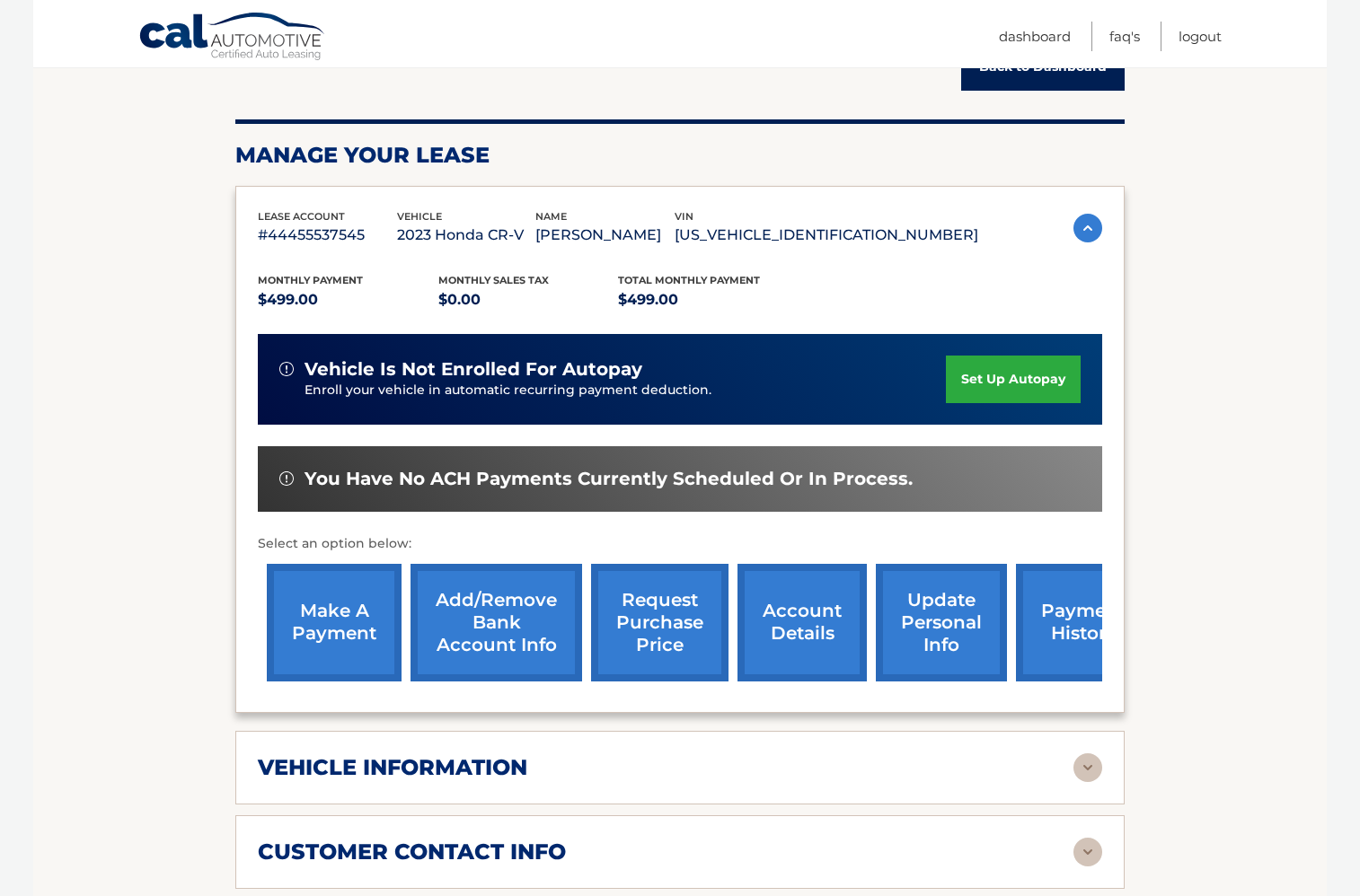
scroll to position [0, 0]
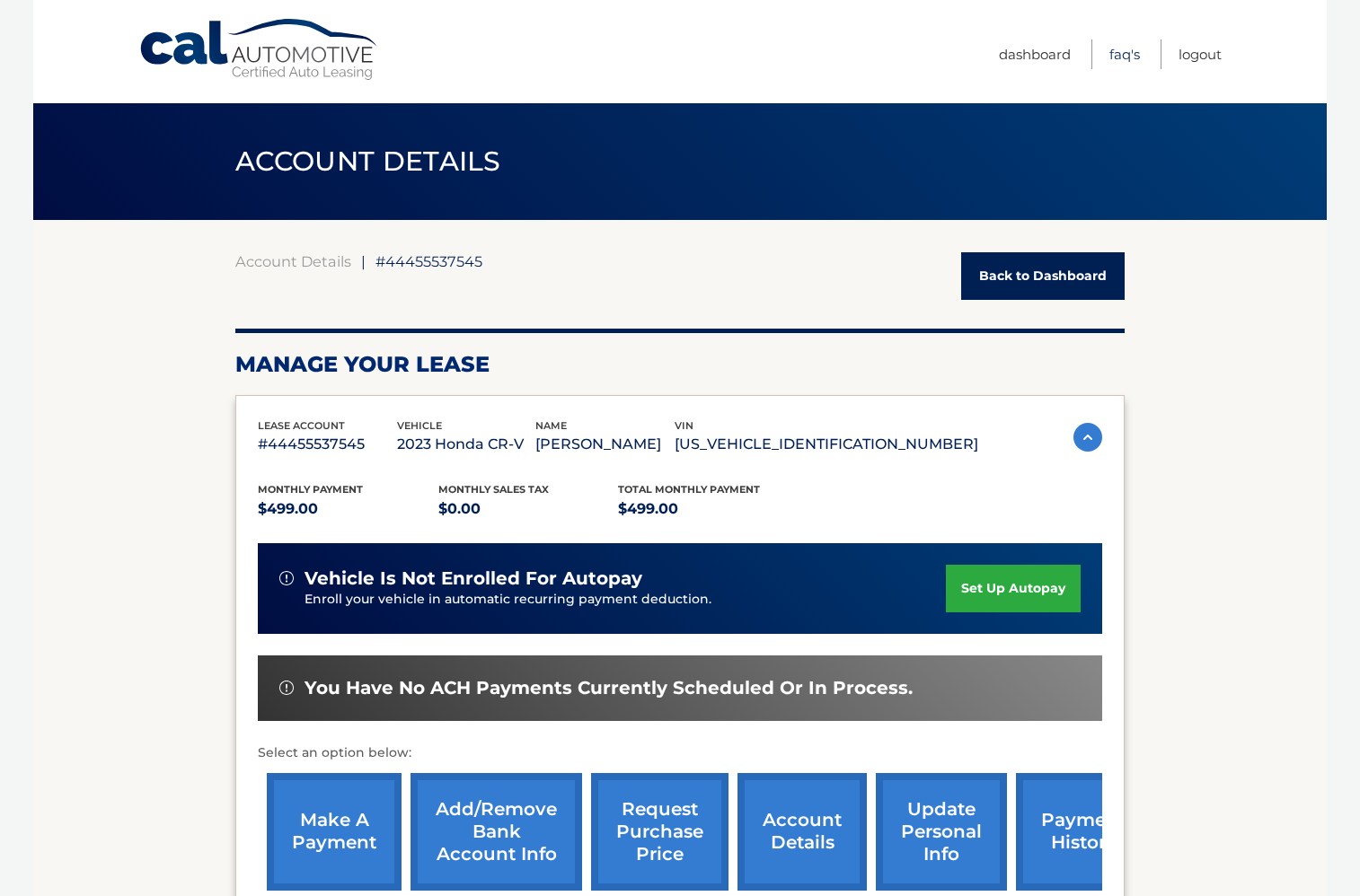
click at [1118, 53] on link "FAQ's" at bounding box center [1124, 54] width 30 height 29
click at [1209, 59] on link "Logout" at bounding box center [1199, 54] width 43 height 29
